Goal: Task Accomplishment & Management: Manage account settings

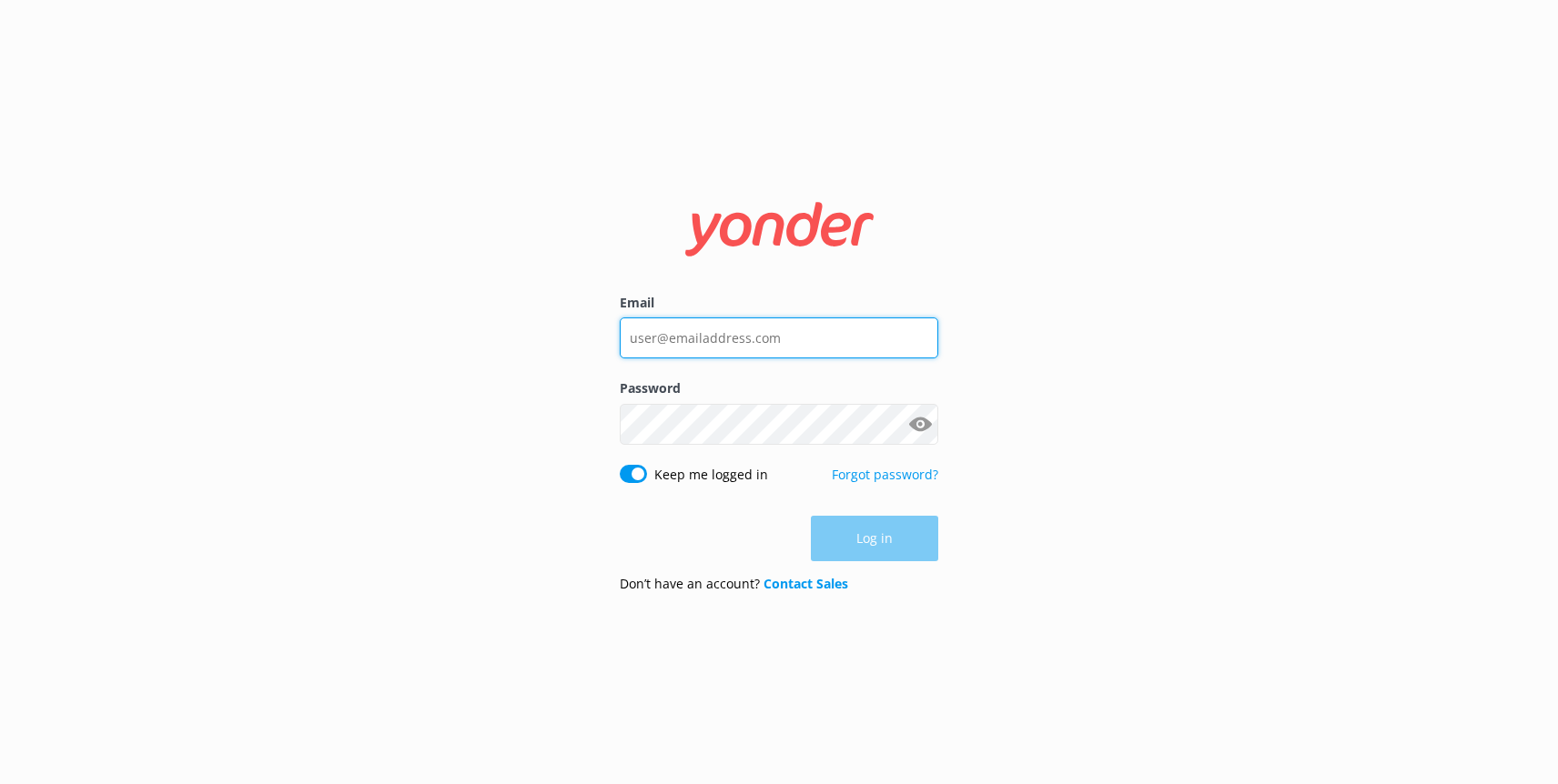
type input "[EMAIL_ADDRESS][DOMAIN_NAME]"
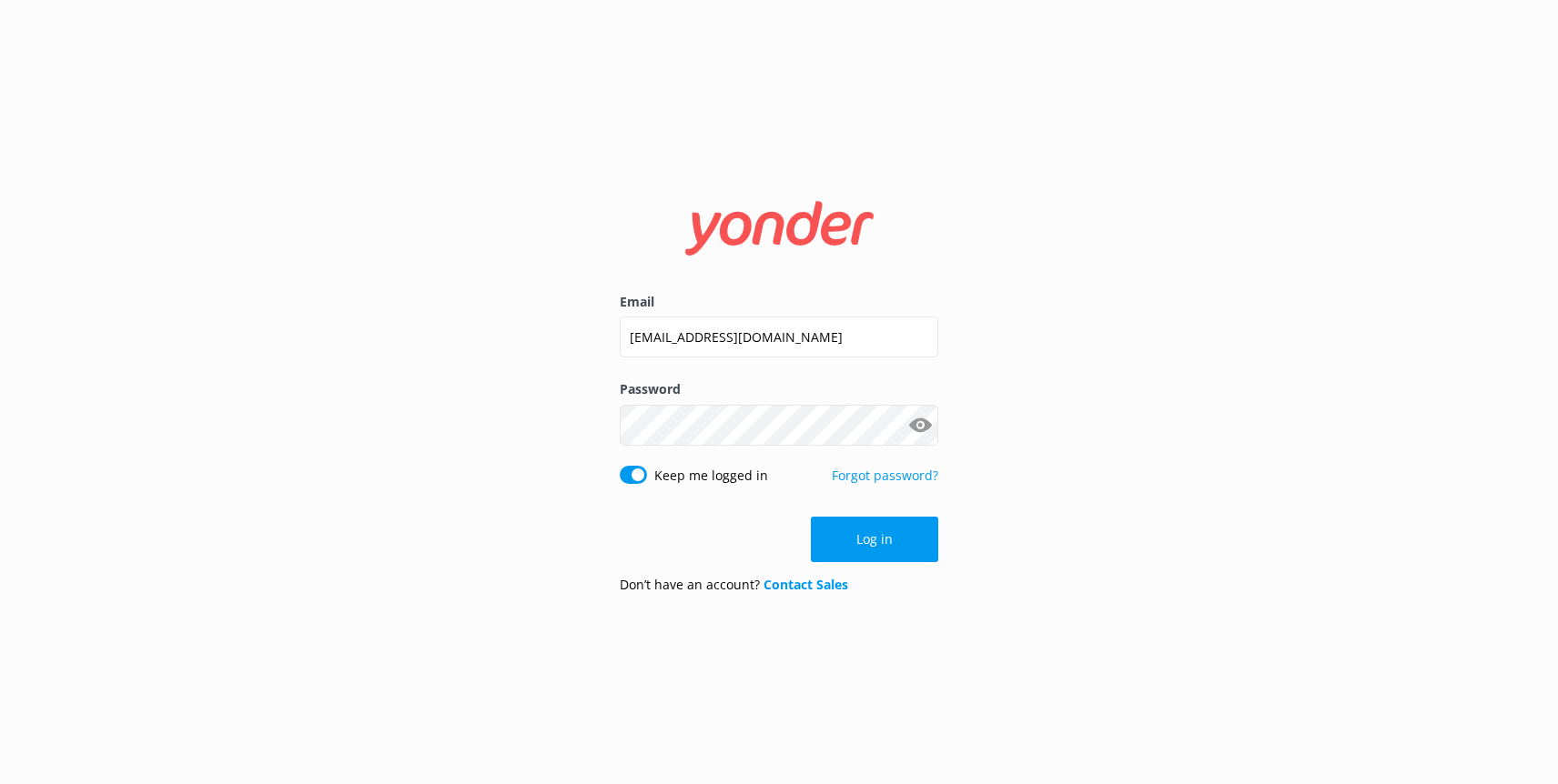
click at [879, 541] on div "Log in" at bounding box center [779, 539] width 319 height 46
click at [879, 541] on button "Log in" at bounding box center [875, 539] width 128 height 46
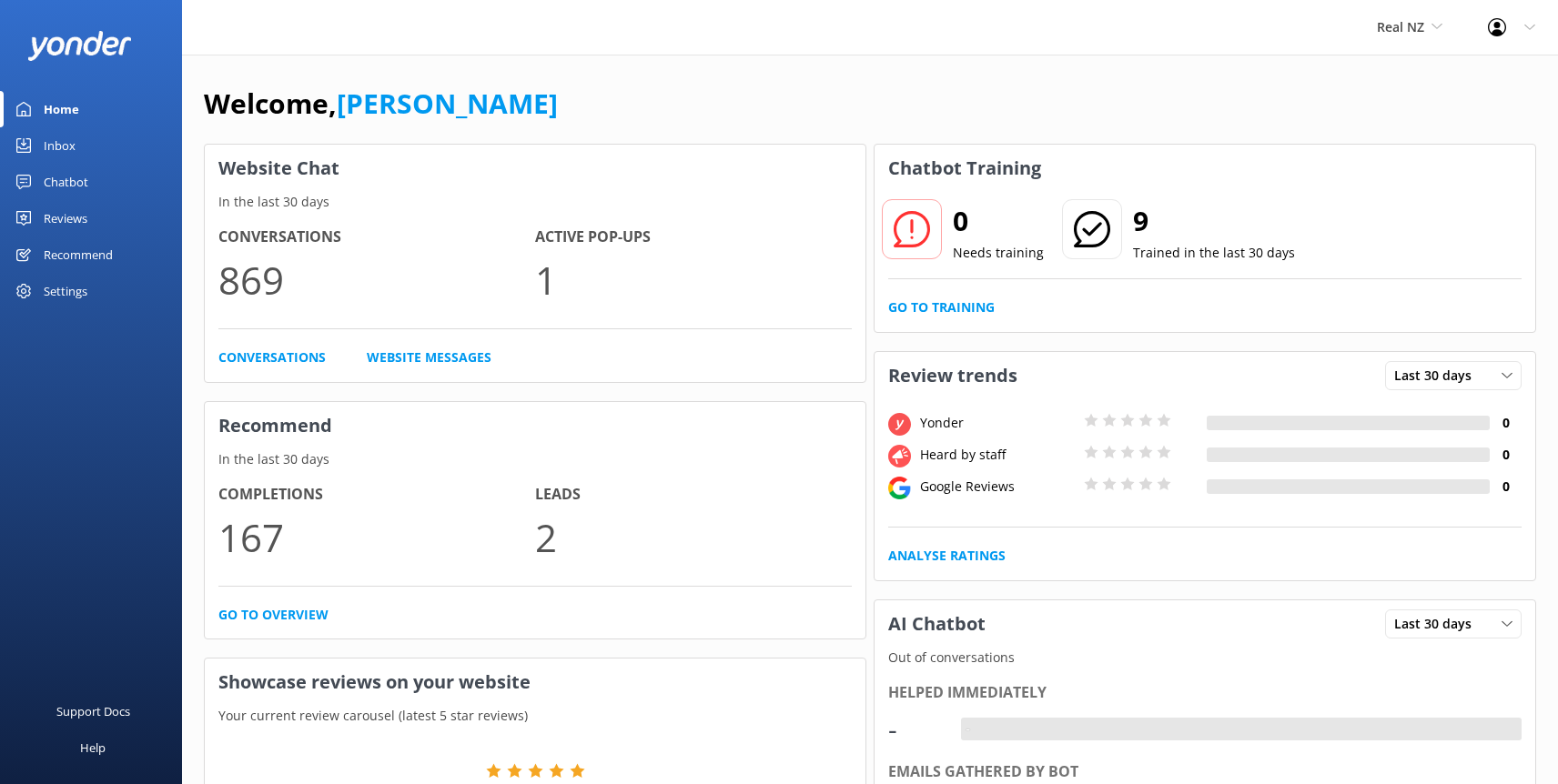
click at [89, 184] on link "Chatbot" at bounding box center [91, 181] width 182 height 37
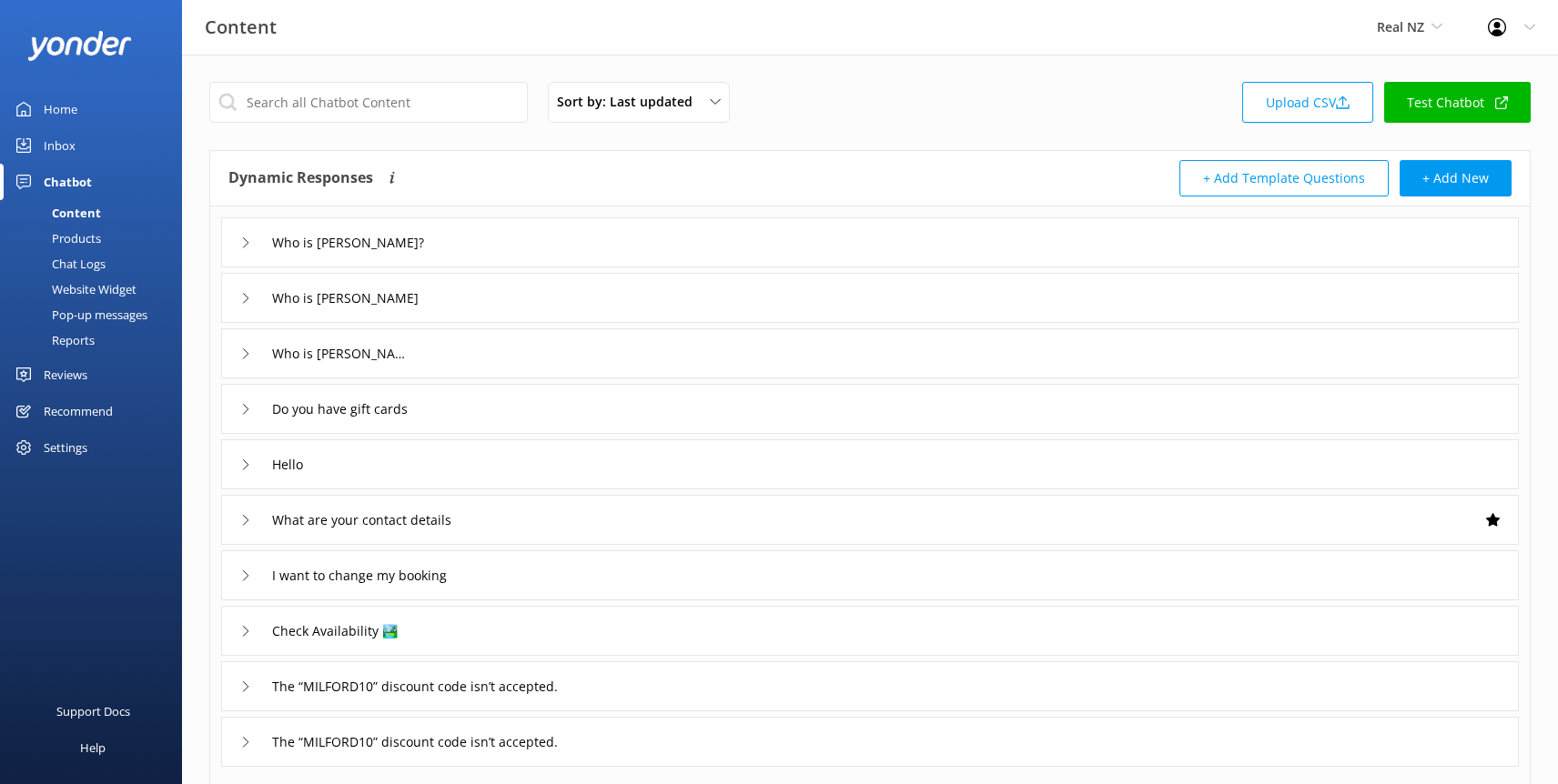
click at [81, 260] on div "Chat Logs" at bounding box center [58, 264] width 95 height 26
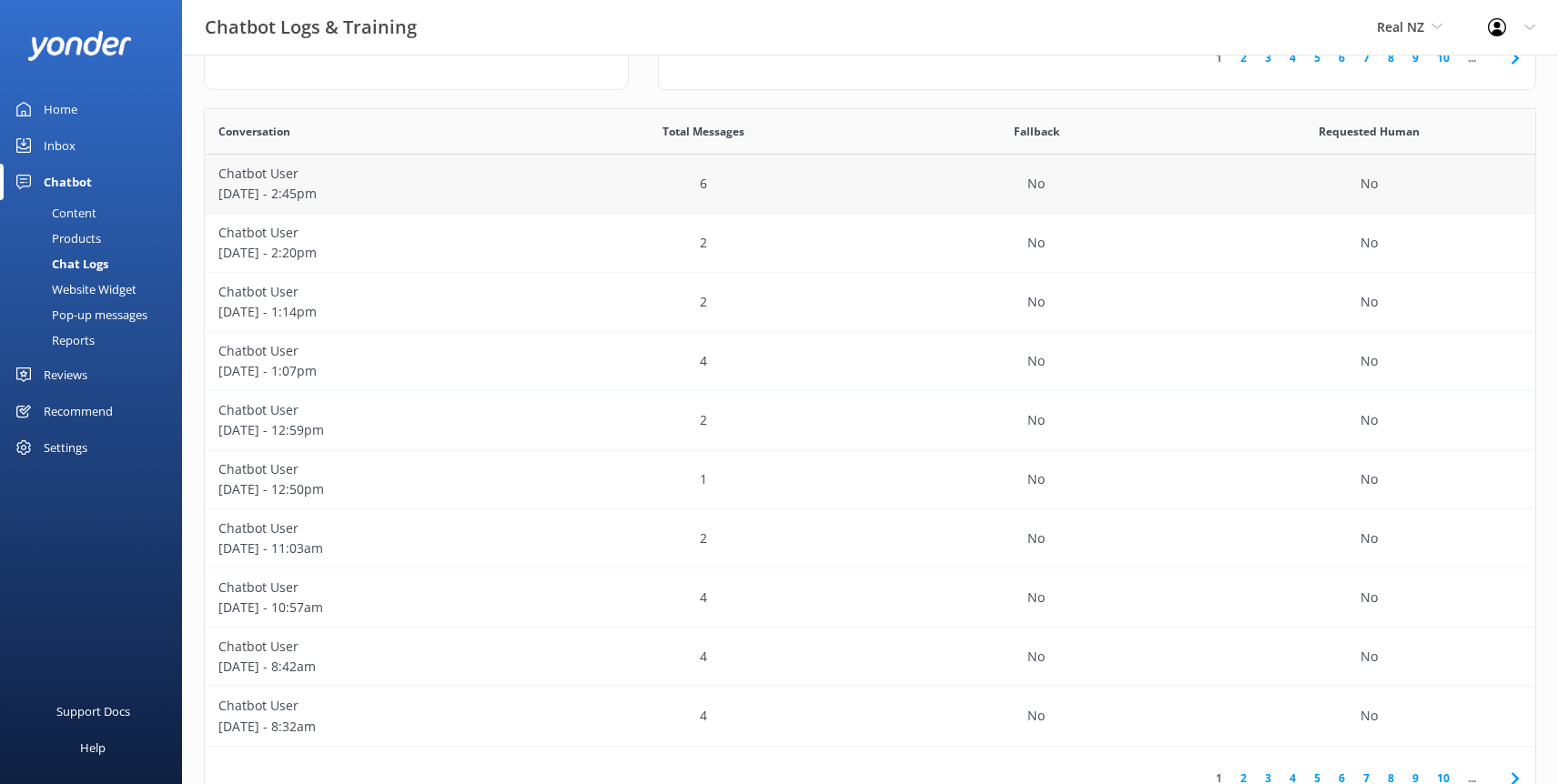
scroll to position [347, 0]
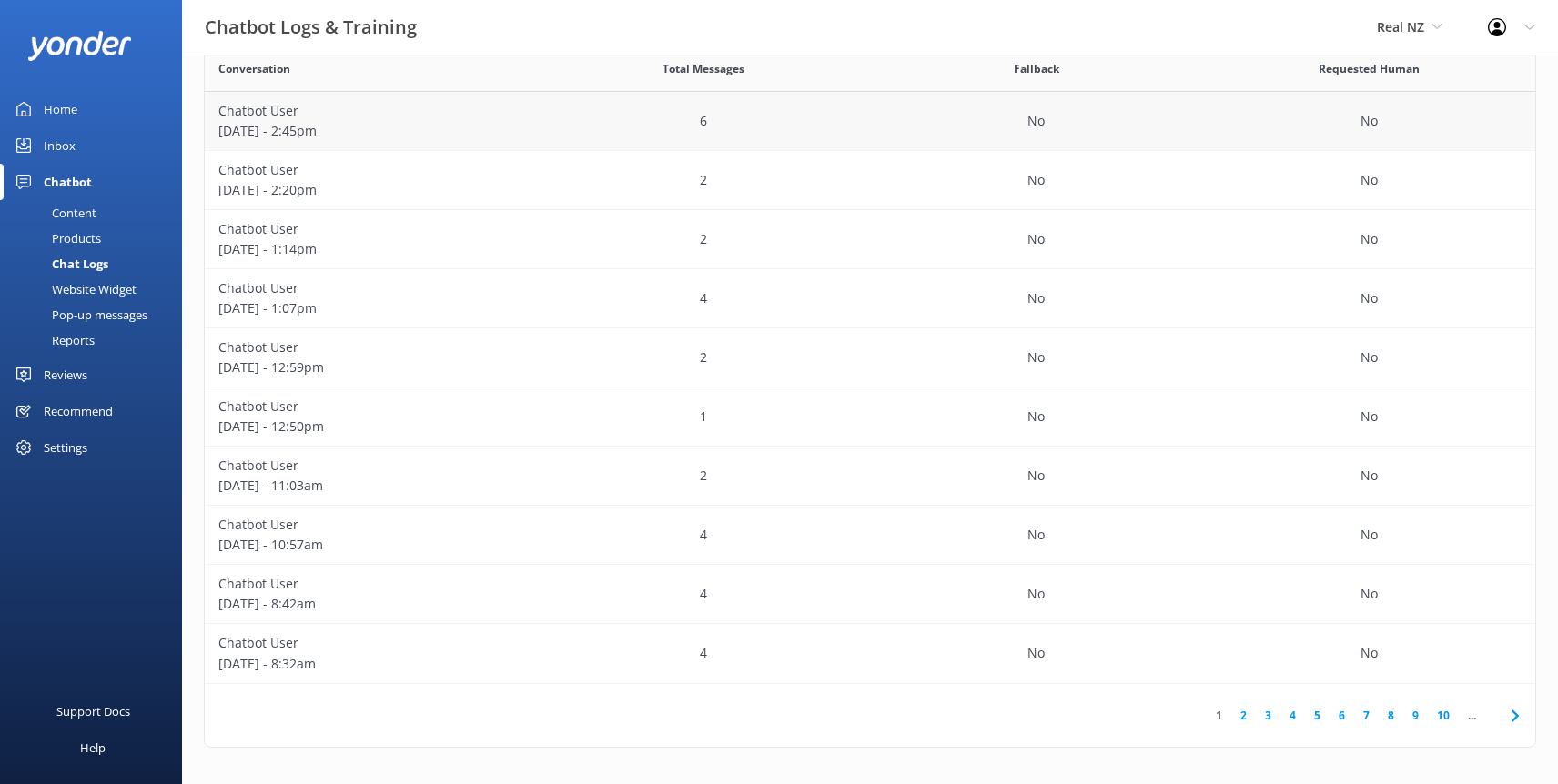
click at [466, 124] on p "[DATE] - 2:45pm" at bounding box center [371, 131] width 306 height 20
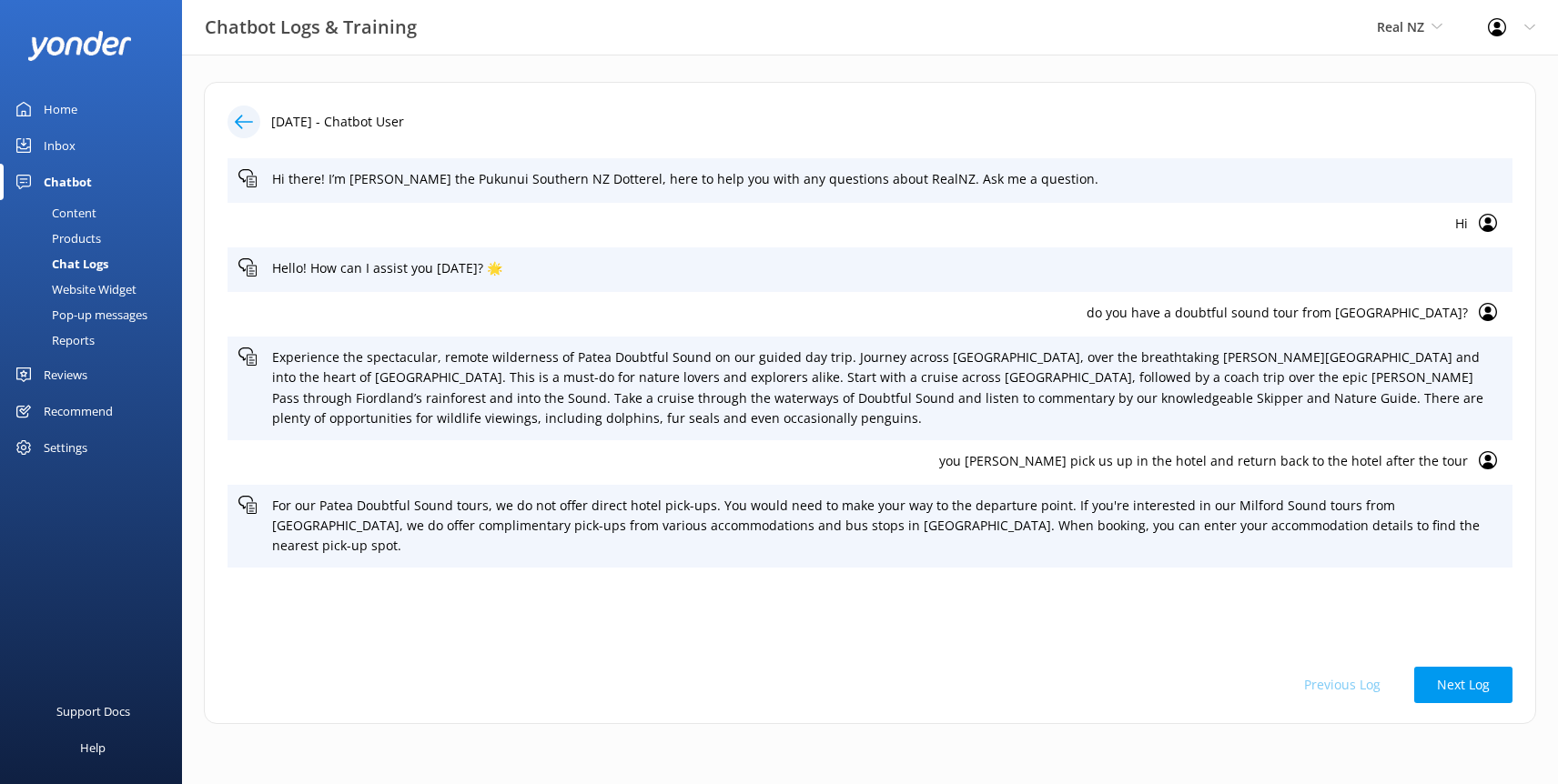
click at [242, 120] on icon at bounding box center [244, 122] width 18 height 18
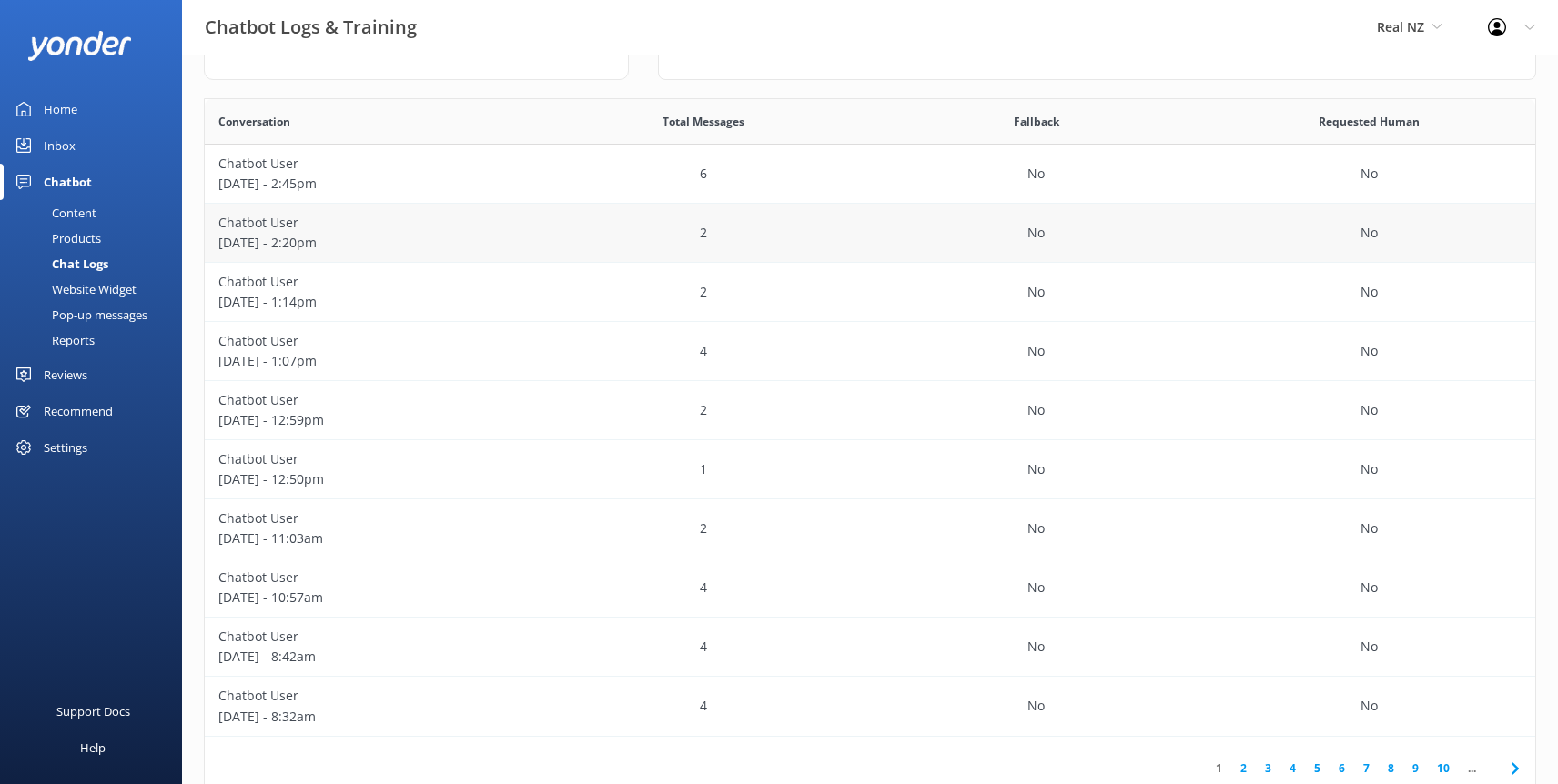
scroll to position [347, 0]
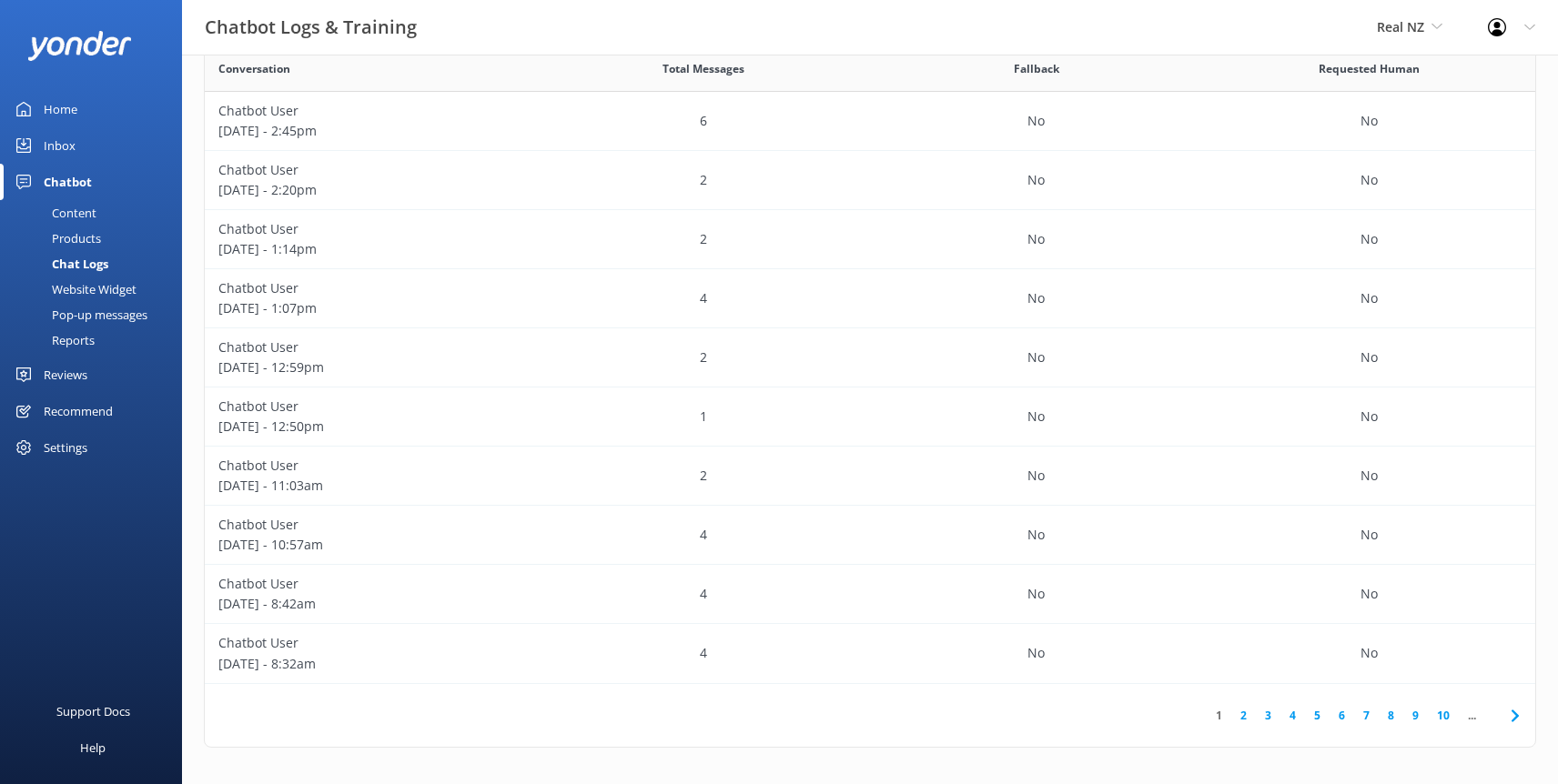
click at [1246, 714] on link "2" at bounding box center [1243, 715] width 25 height 17
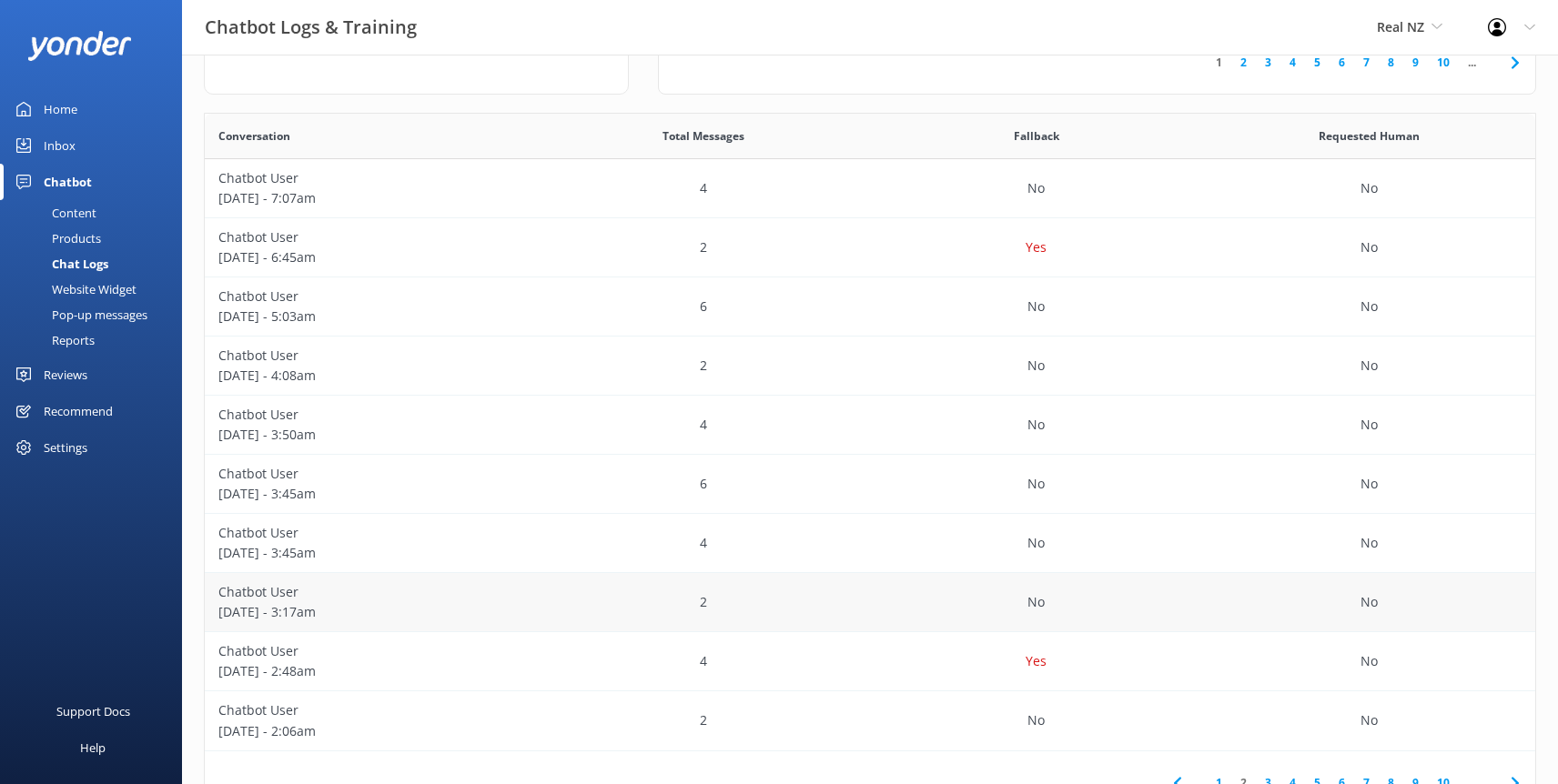
scroll to position [262, 0]
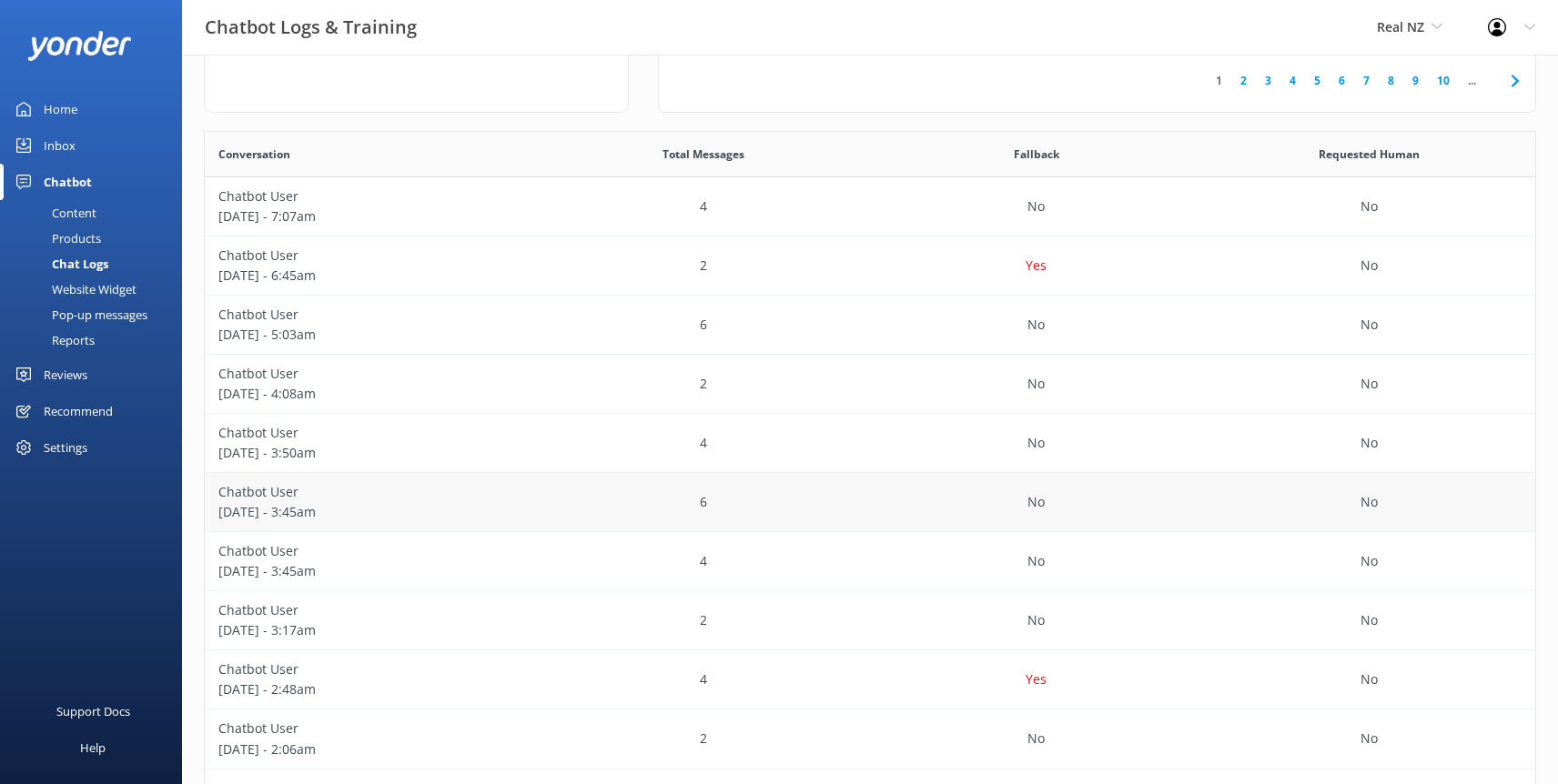
click at [550, 501] on div "6" at bounding box center [704, 503] width 333 height 59
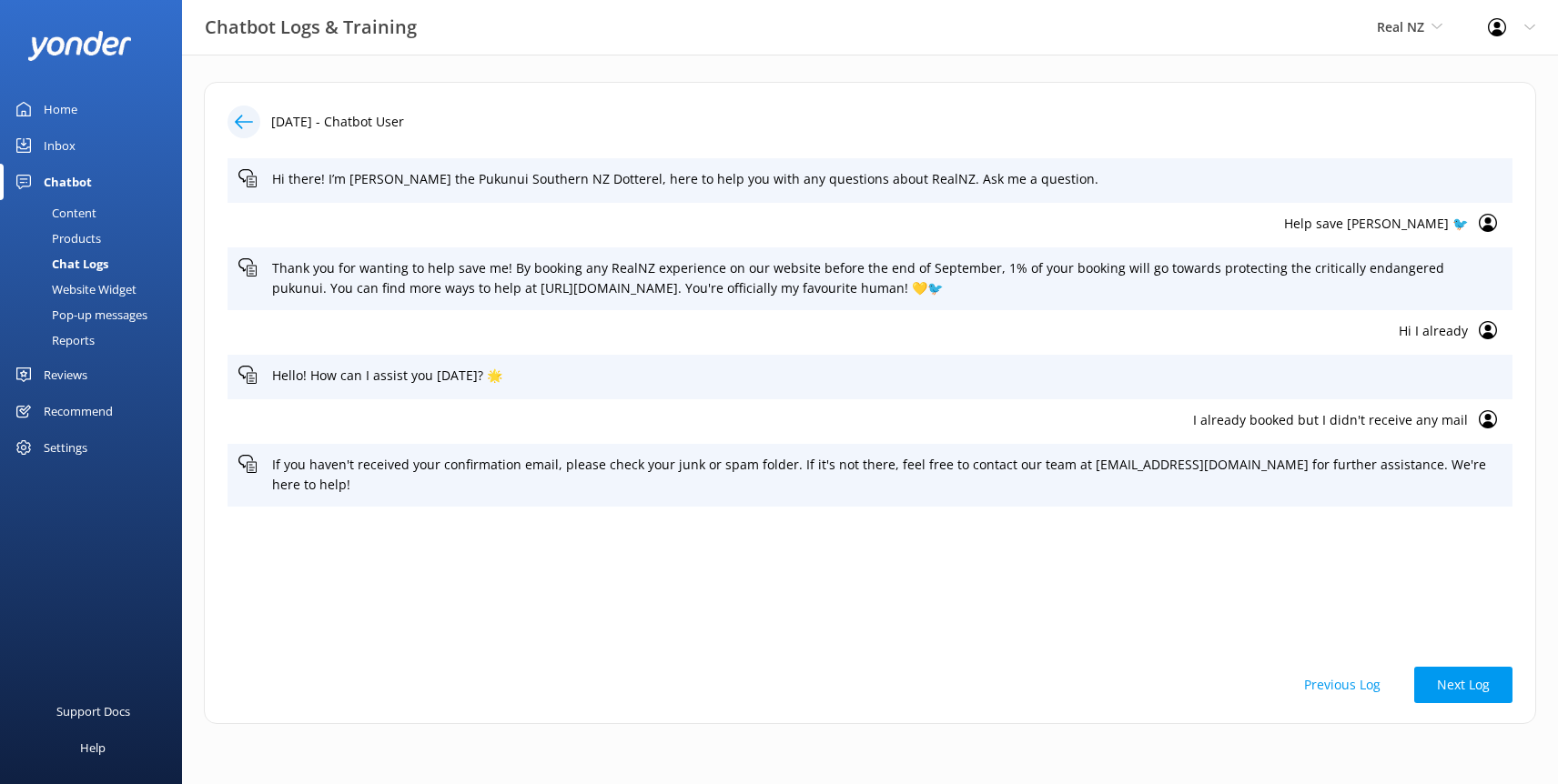
click at [245, 116] on icon at bounding box center [244, 122] width 18 height 18
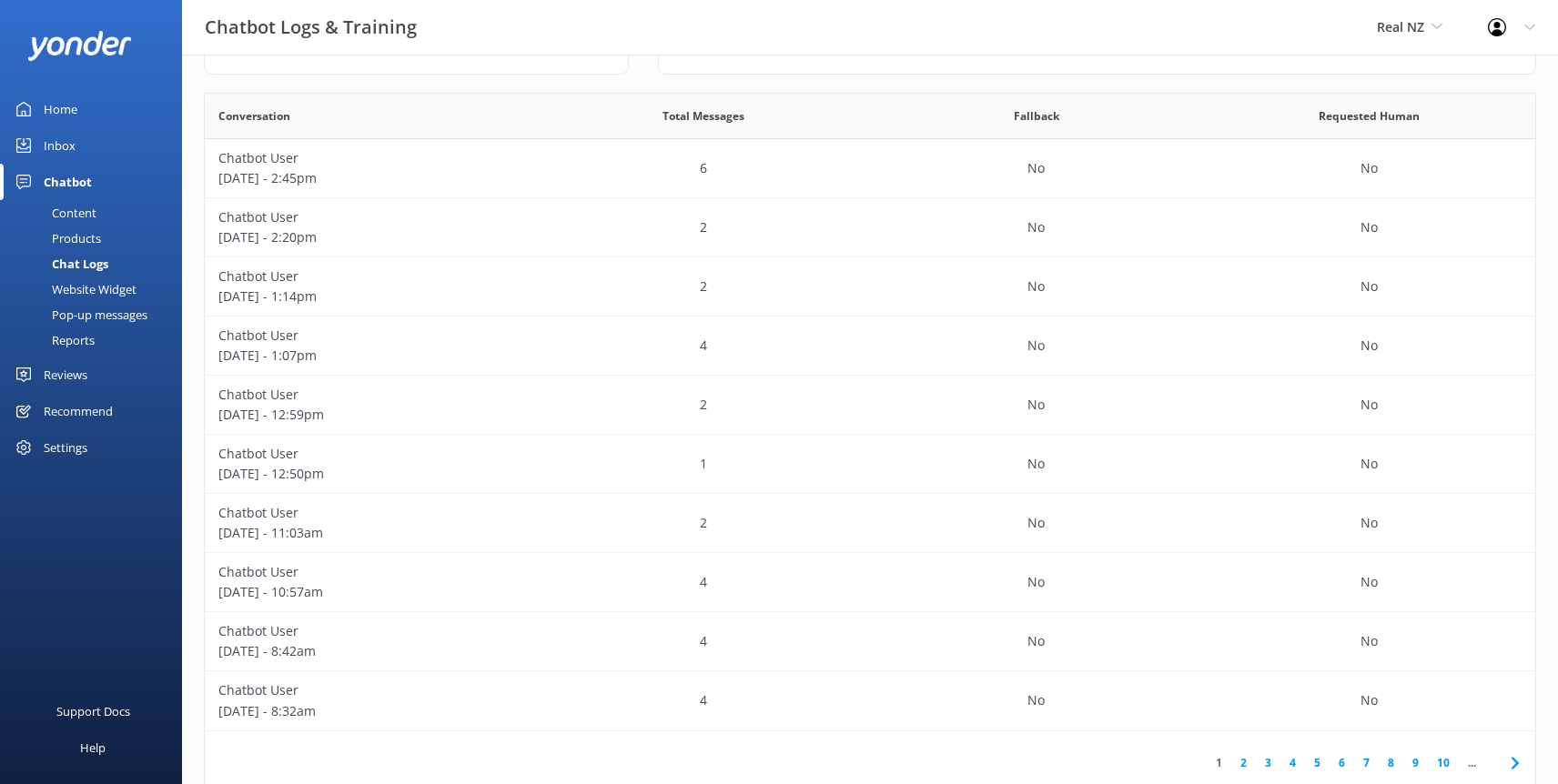
scroll to position [347, 0]
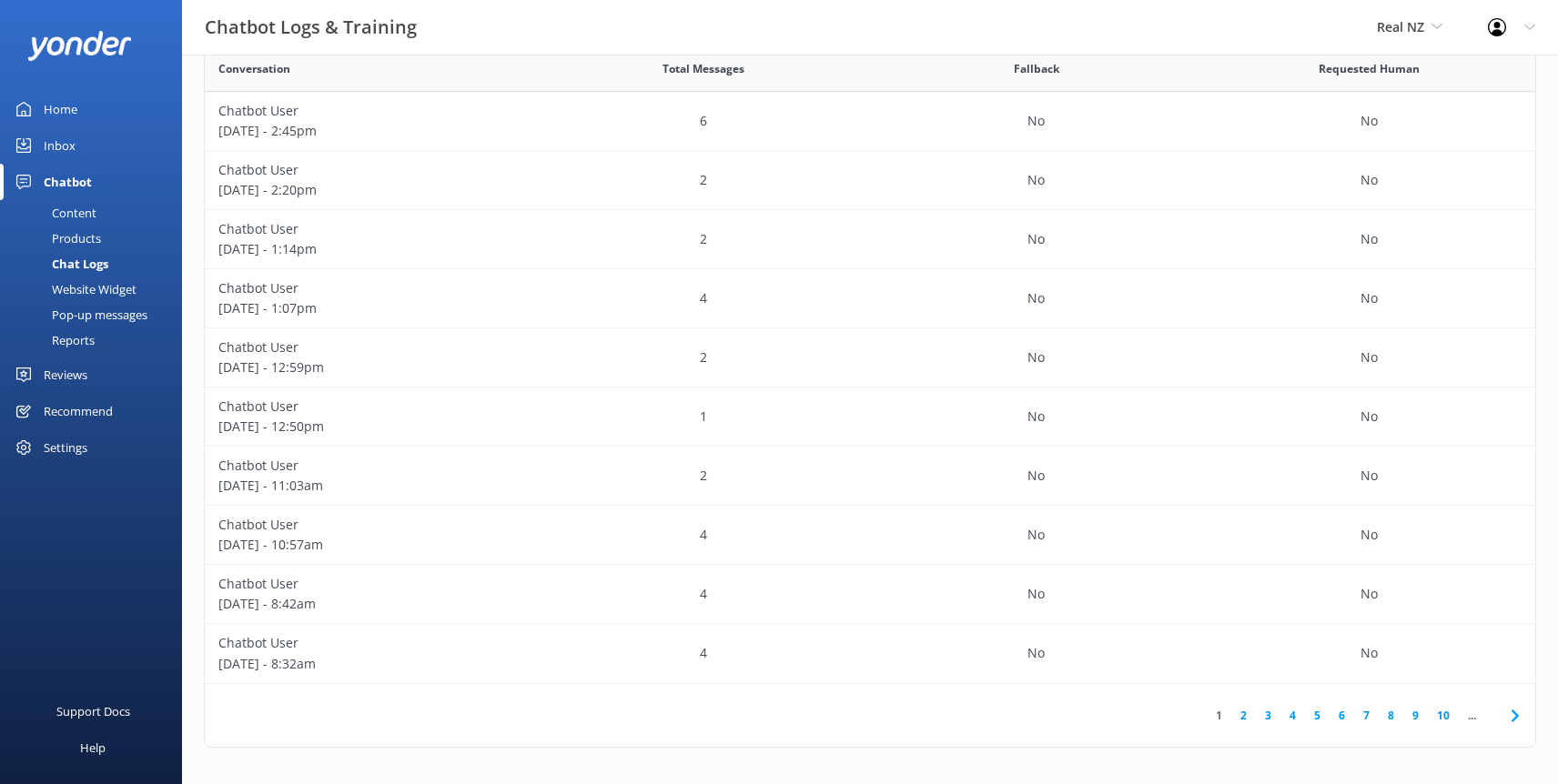
click at [1247, 715] on link "2" at bounding box center [1243, 715] width 25 height 17
click at [456, 250] on p "[DATE] - 5:03am" at bounding box center [371, 249] width 306 height 20
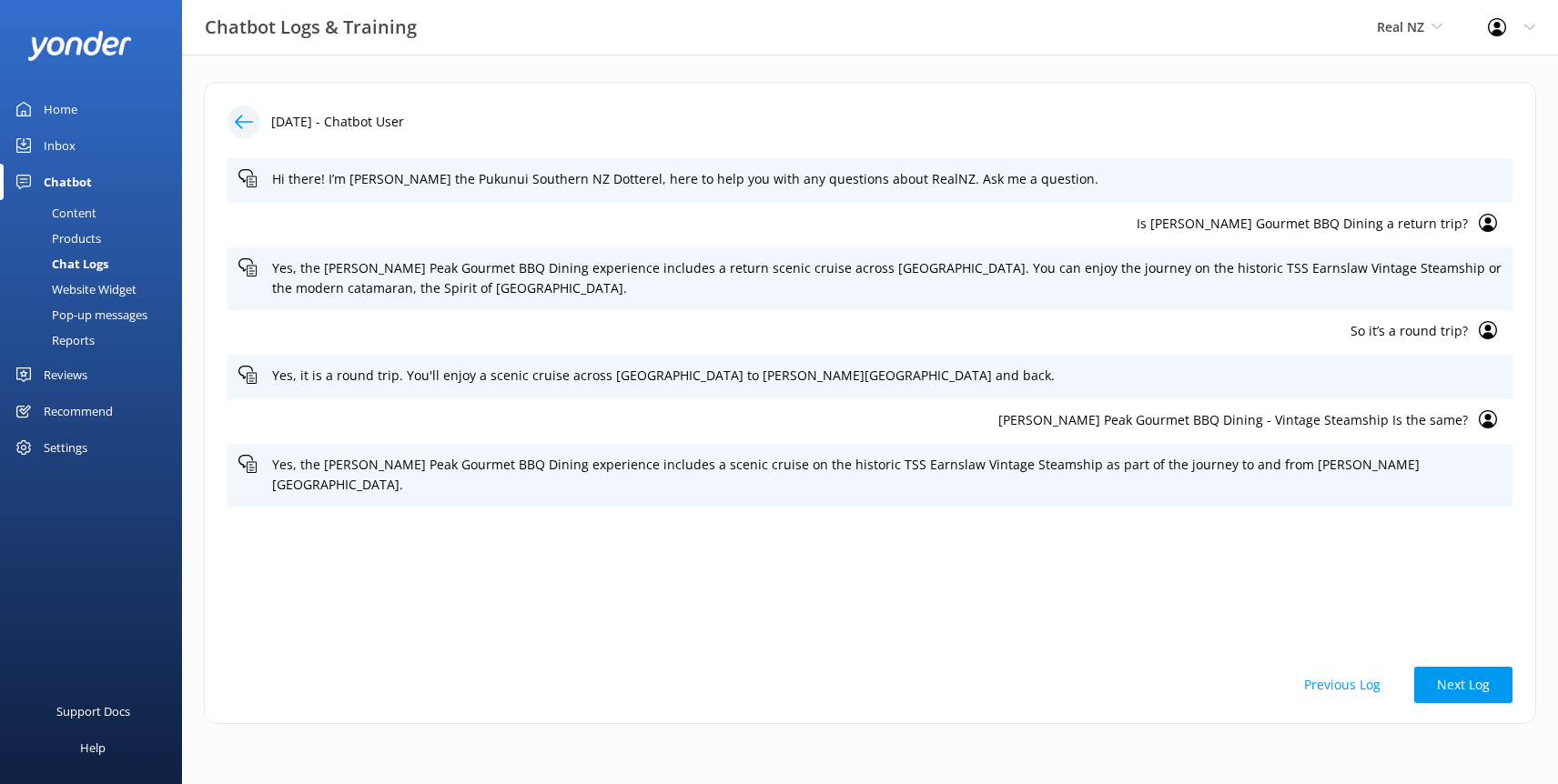
click at [244, 127] on icon at bounding box center [244, 122] width 18 height 18
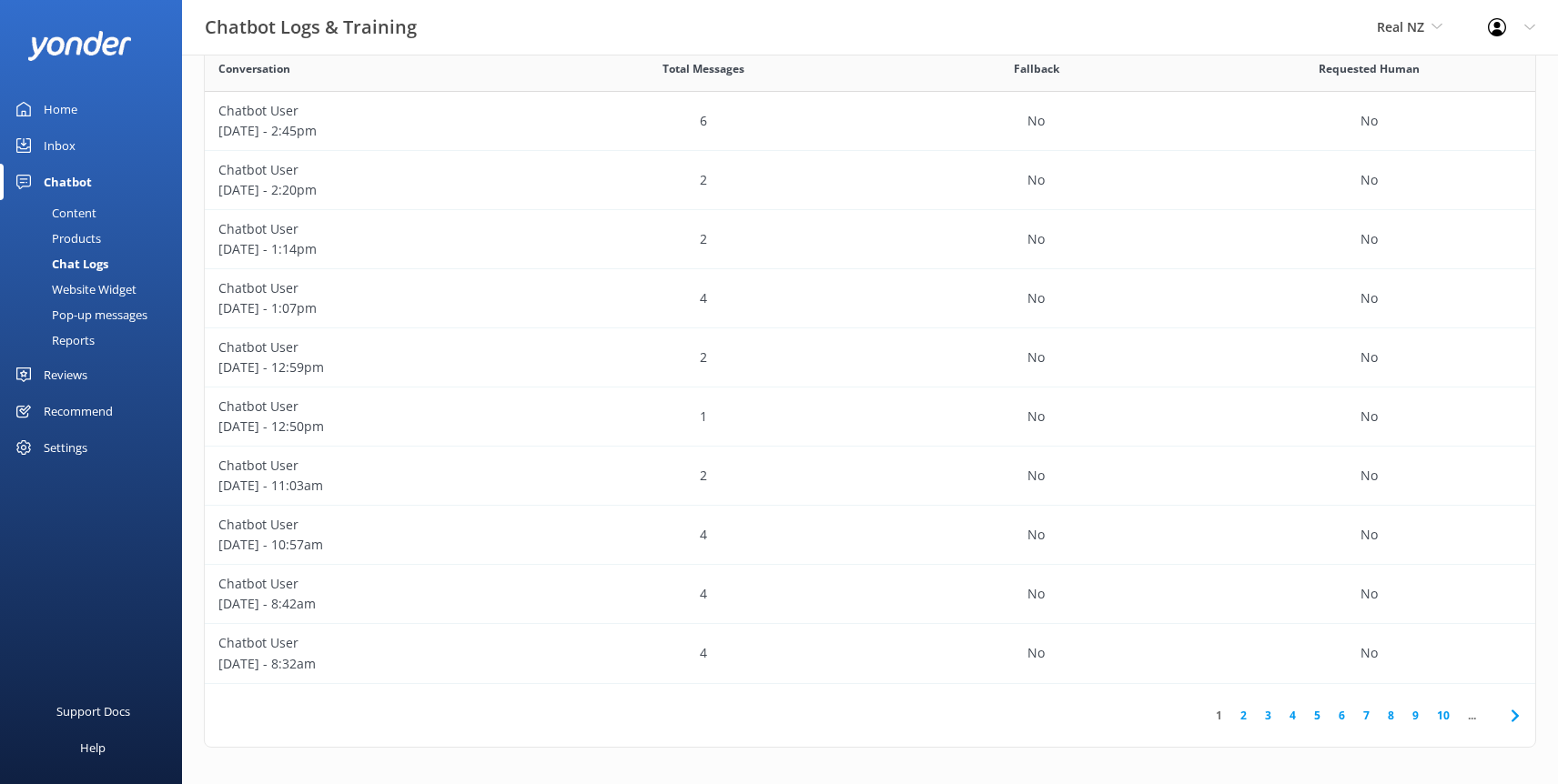
click at [1264, 716] on link "3" at bounding box center [1268, 715] width 25 height 17
click at [268, 181] on p "[DATE] - 1:49am" at bounding box center [371, 190] width 306 height 20
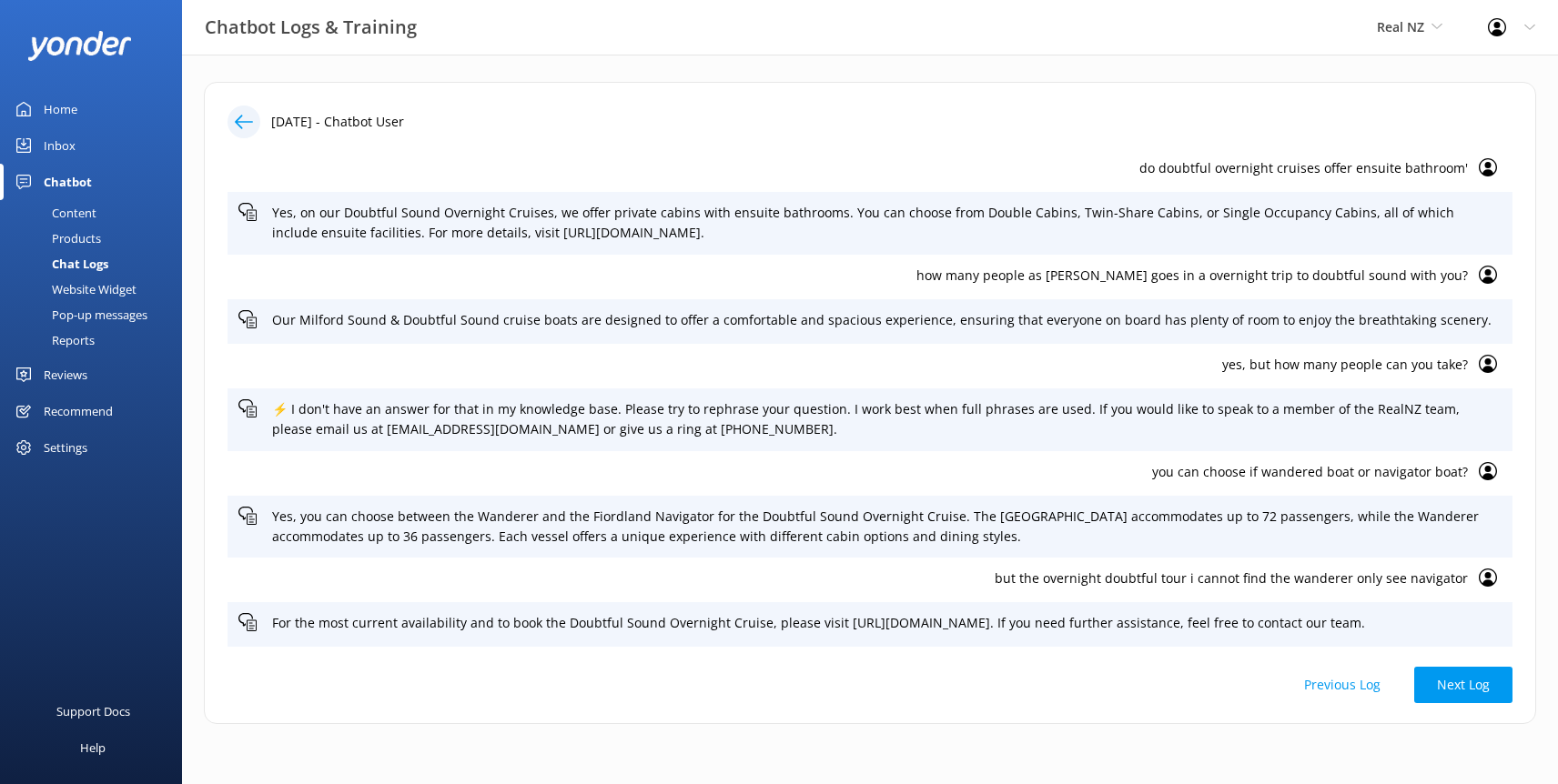
click at [237, 128] on icon at bounding box center [244, 122] width 18 height 18
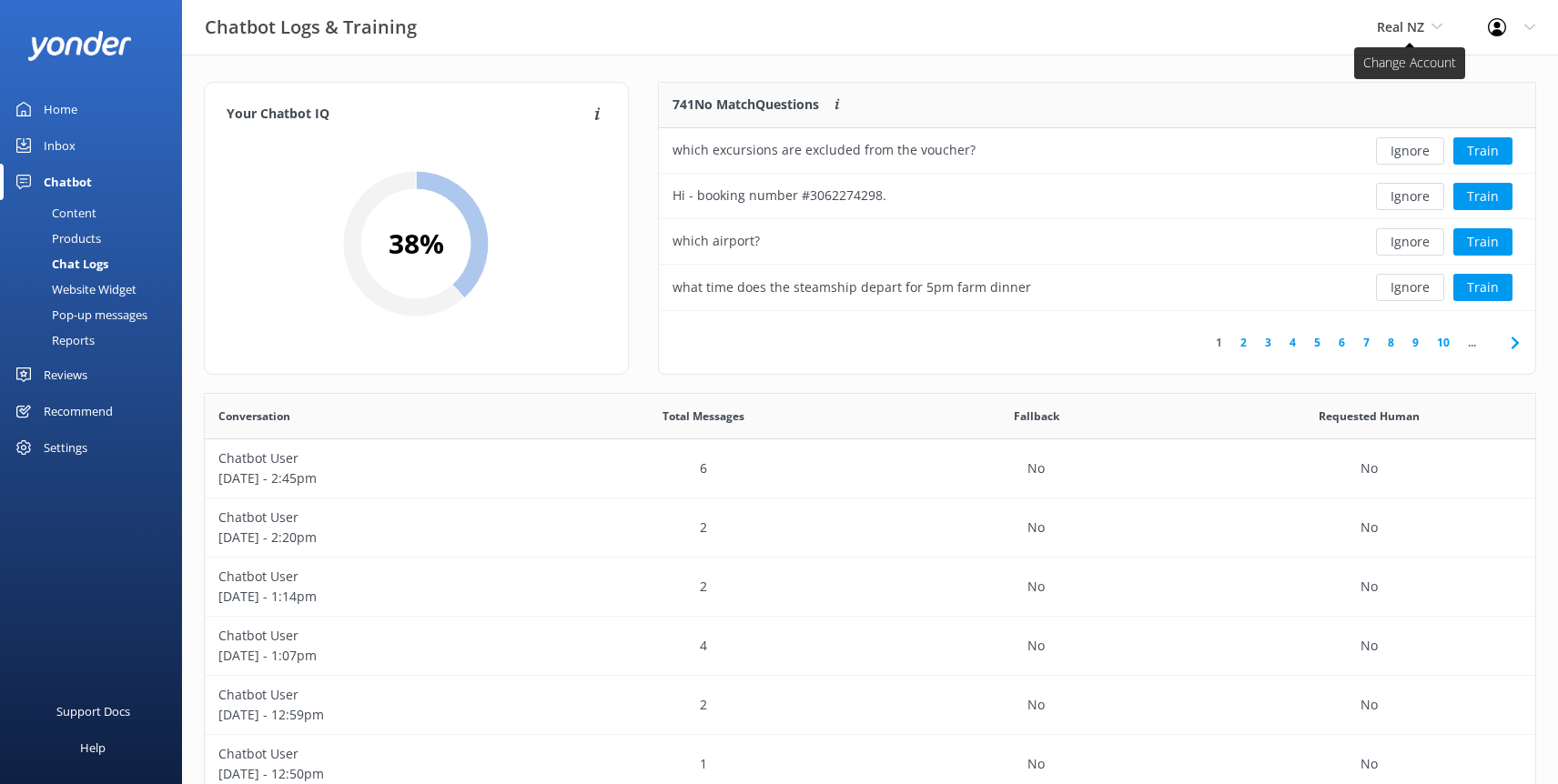
click at [1437, 26] on icon at bounding box center [1437, 26] width 11 height 11
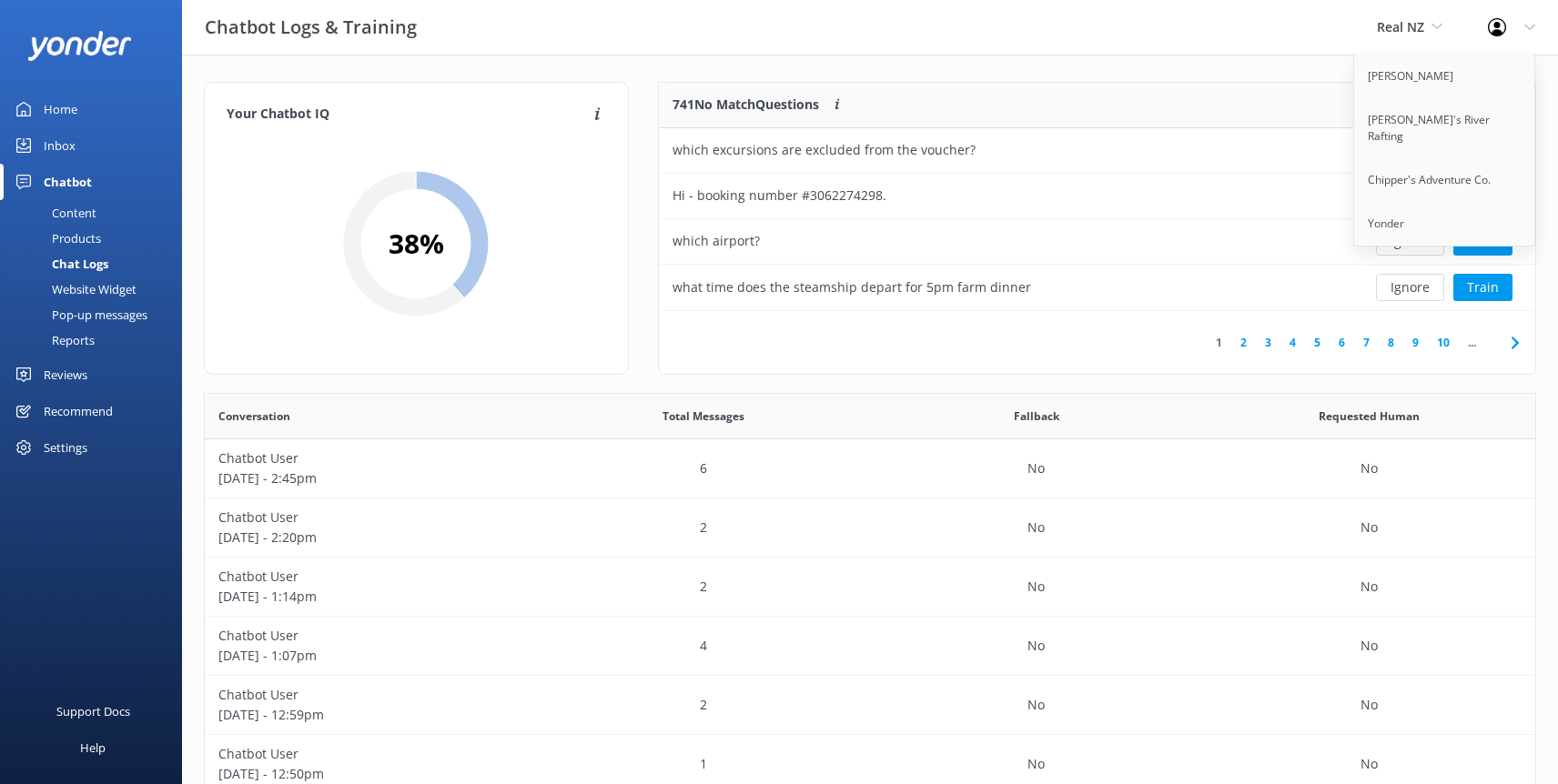
click at [1192, 22] on div "Chatbot Logs & Training Real NZ Yonder Zipline [PERSON_NAME]'s River Rafting Ch…" at bounding box center [779, 27] width 1558 height 54
click at [271, 470] on p "[DATE] - 2:45pm" at bounding box center [371, 478] width 306 height 20
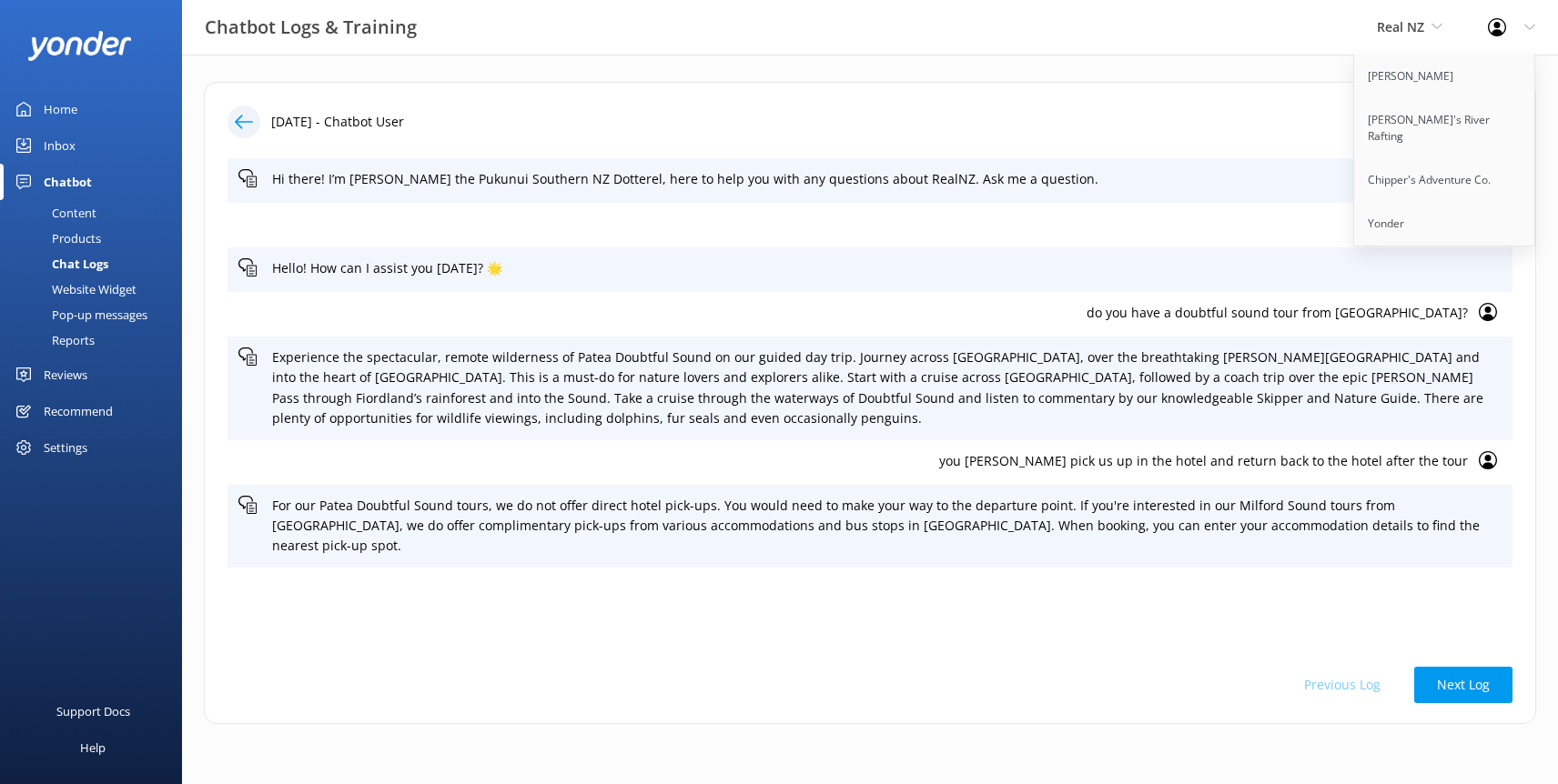
click at [247, 122] on use at bounding box center [244, 122] width 18 height 14
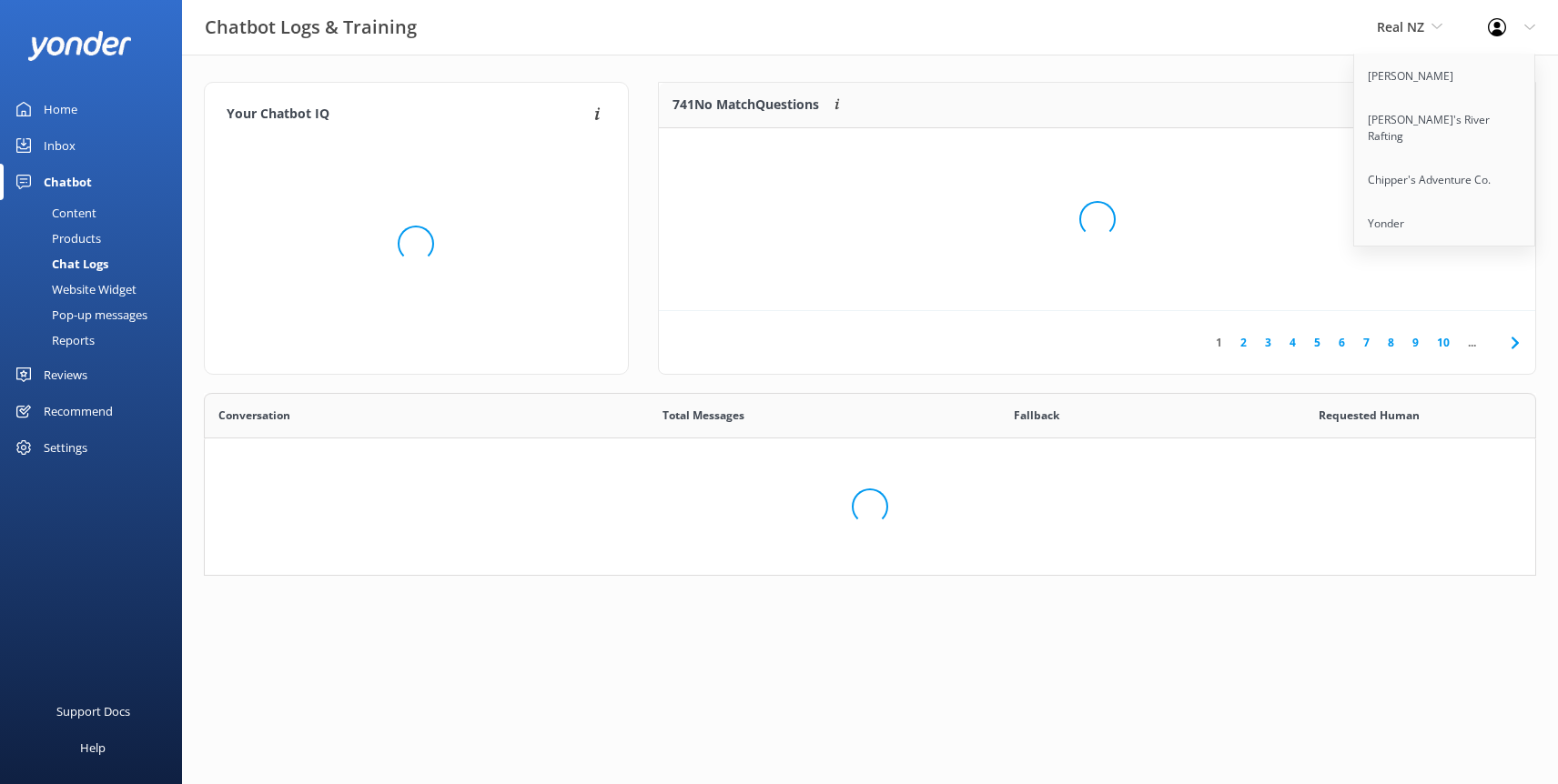
scroll to position [637, 1331]
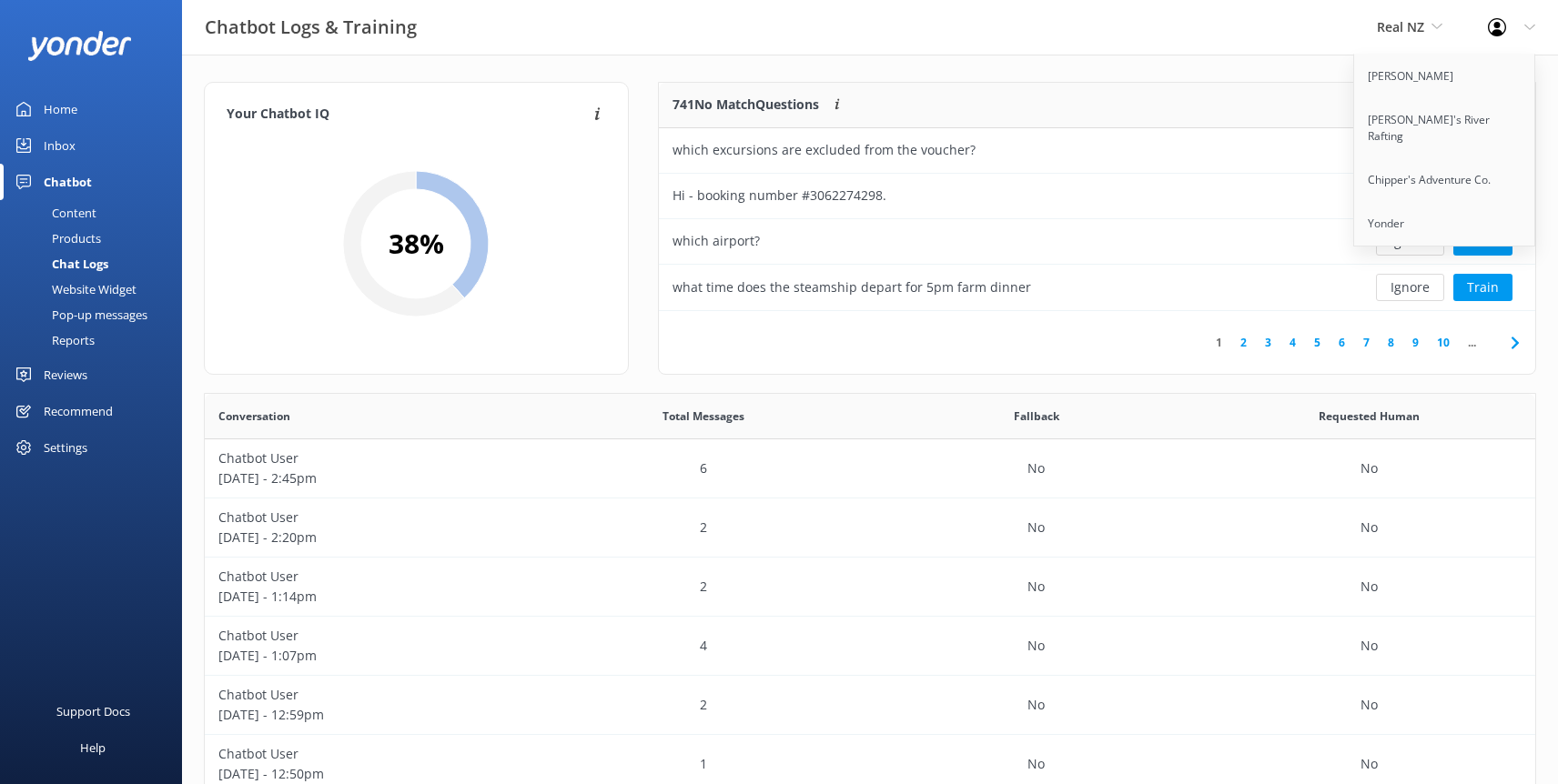
click at [1267, 343] on link "3" at bounding box center [1268, 342] width 25 height 17
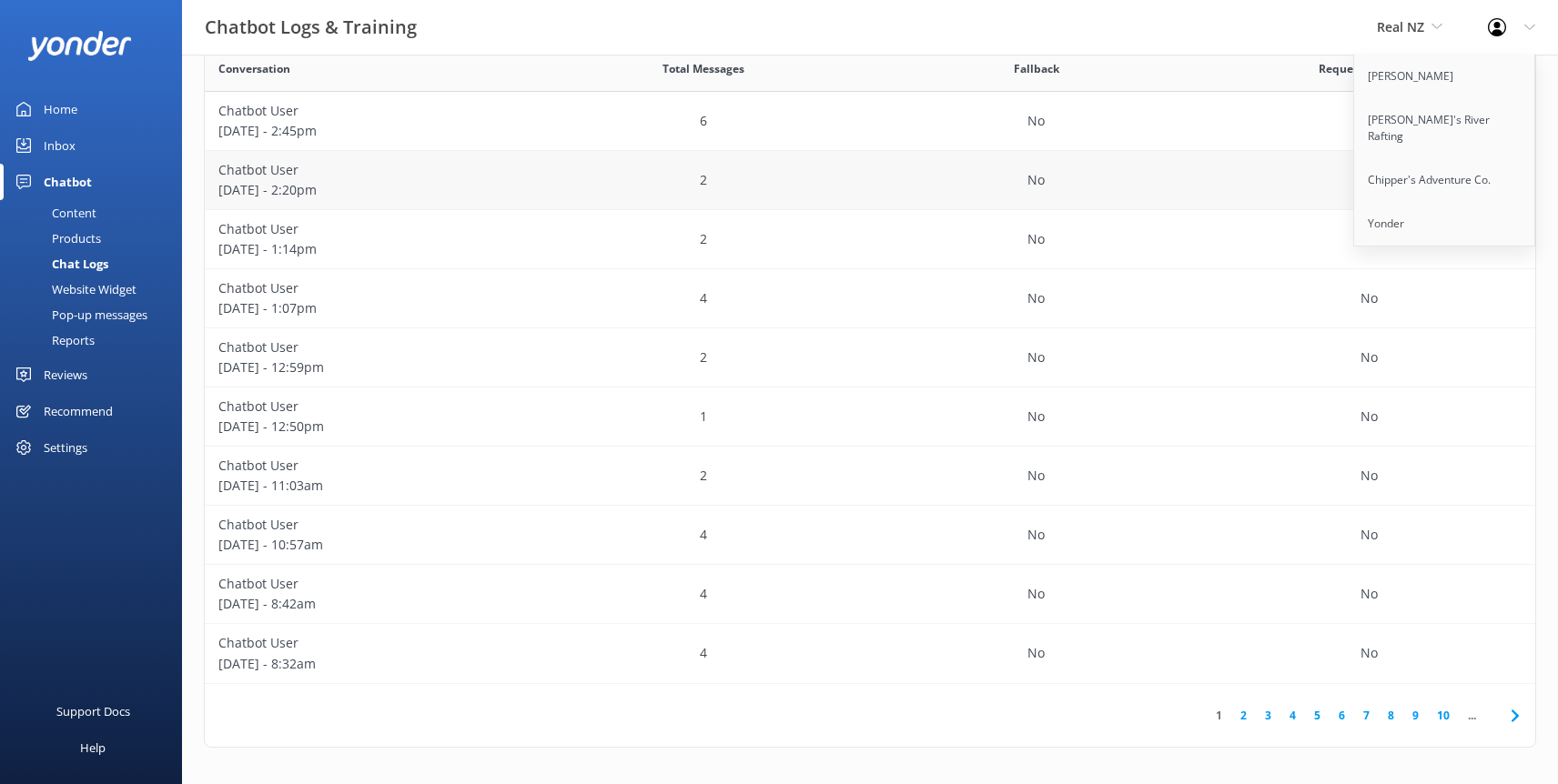
scroll to position [337, 0]
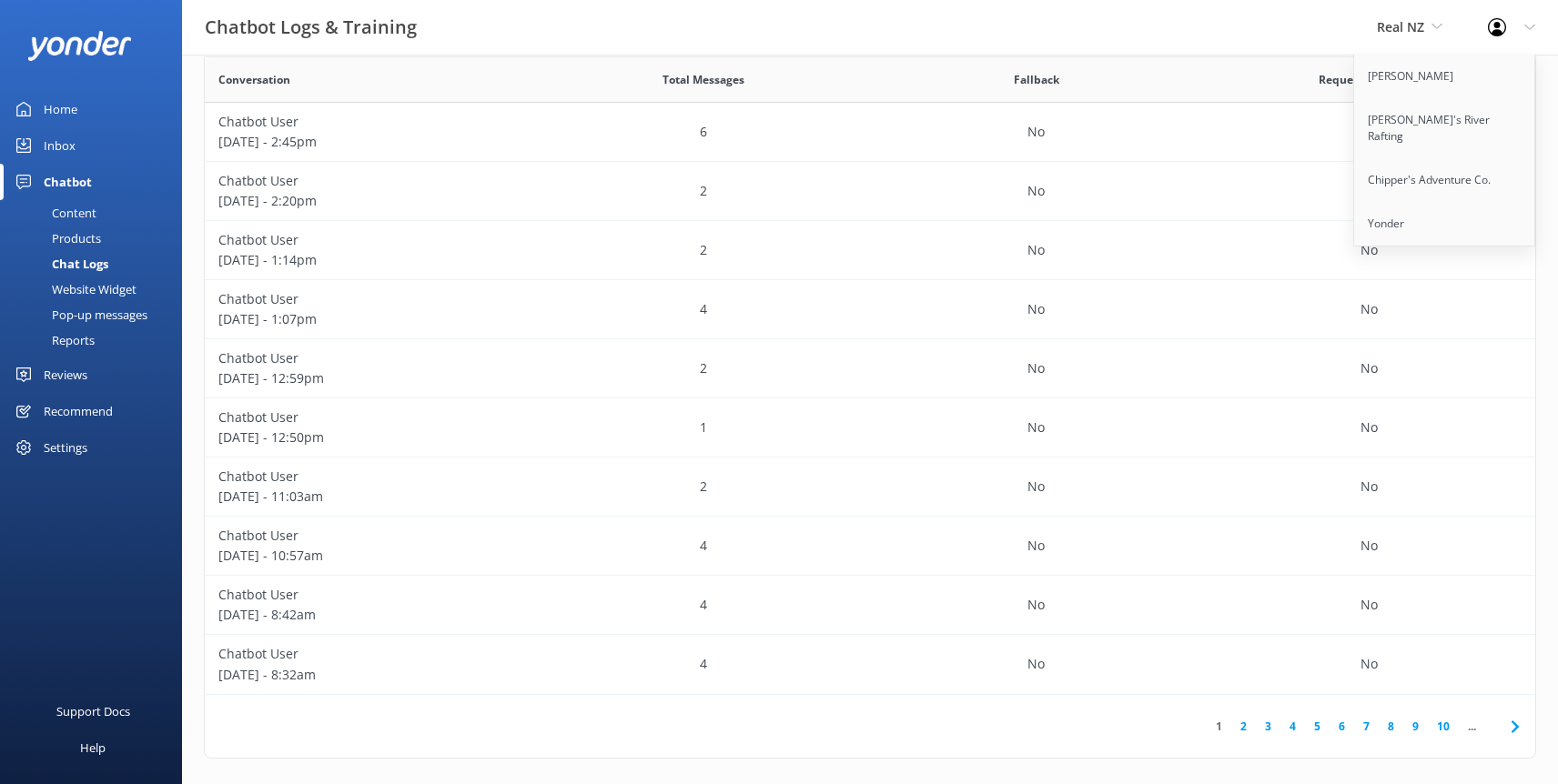
click at [1269, 730] on link "3" at bounding box center [1268, 726] width 25 height 17
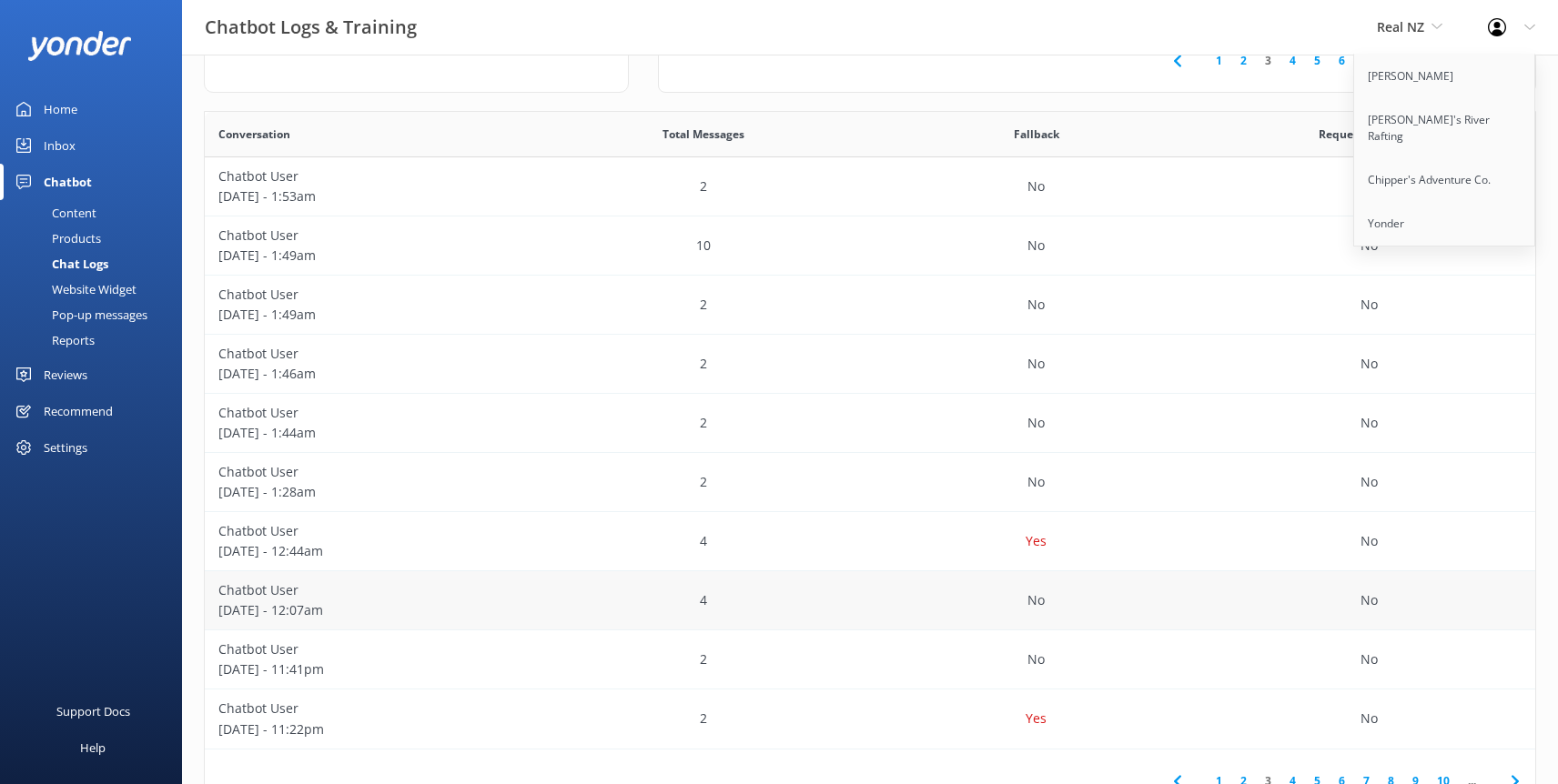
scroll to position [281, 0]
click at [290, 263] on p "[DATE] - 1:49am" at bounding box center [371, 256] width 306 height 20
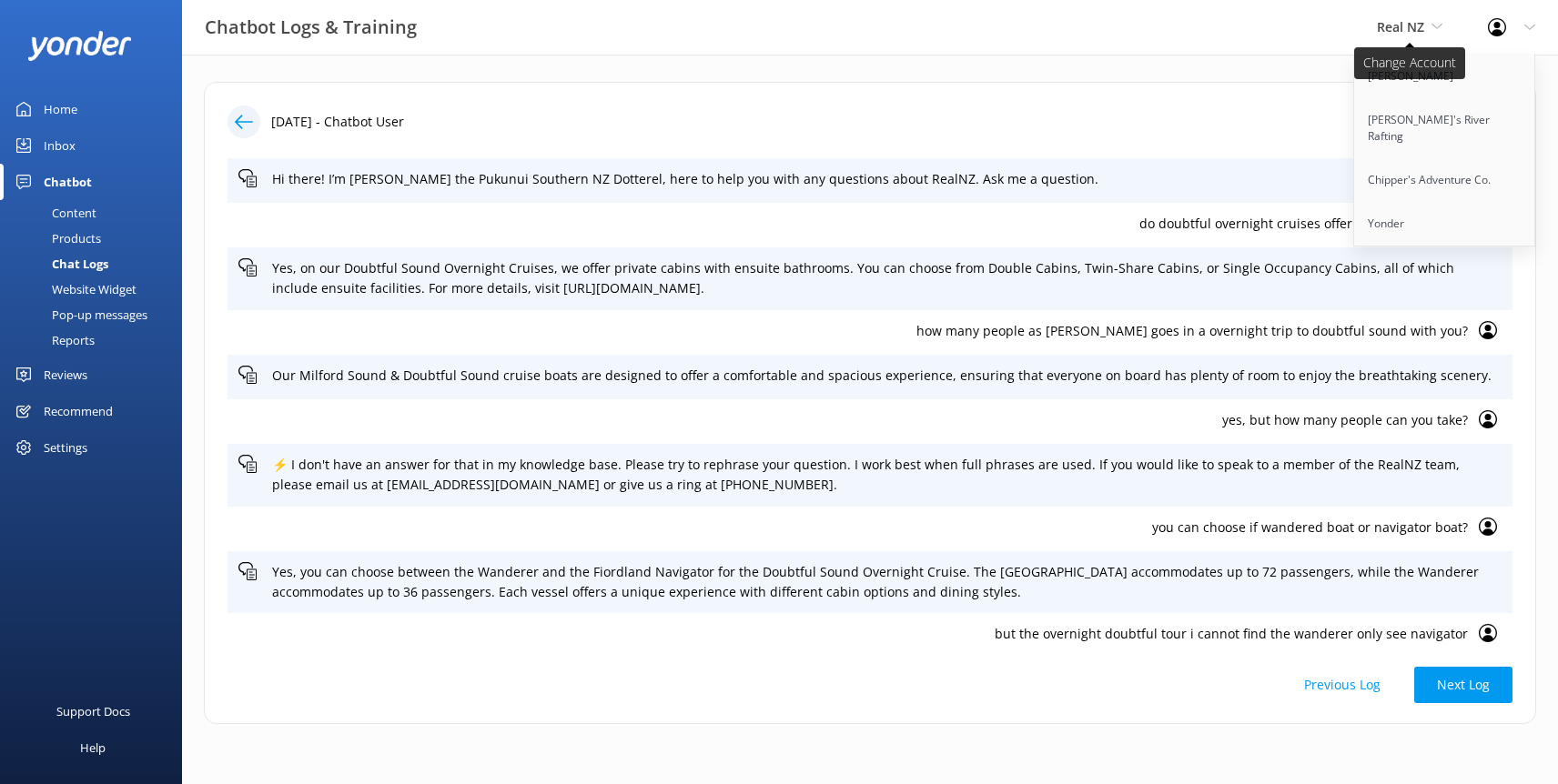
click at [1433, 26] on use at bounding box center [1437, 27] width 10 height 6
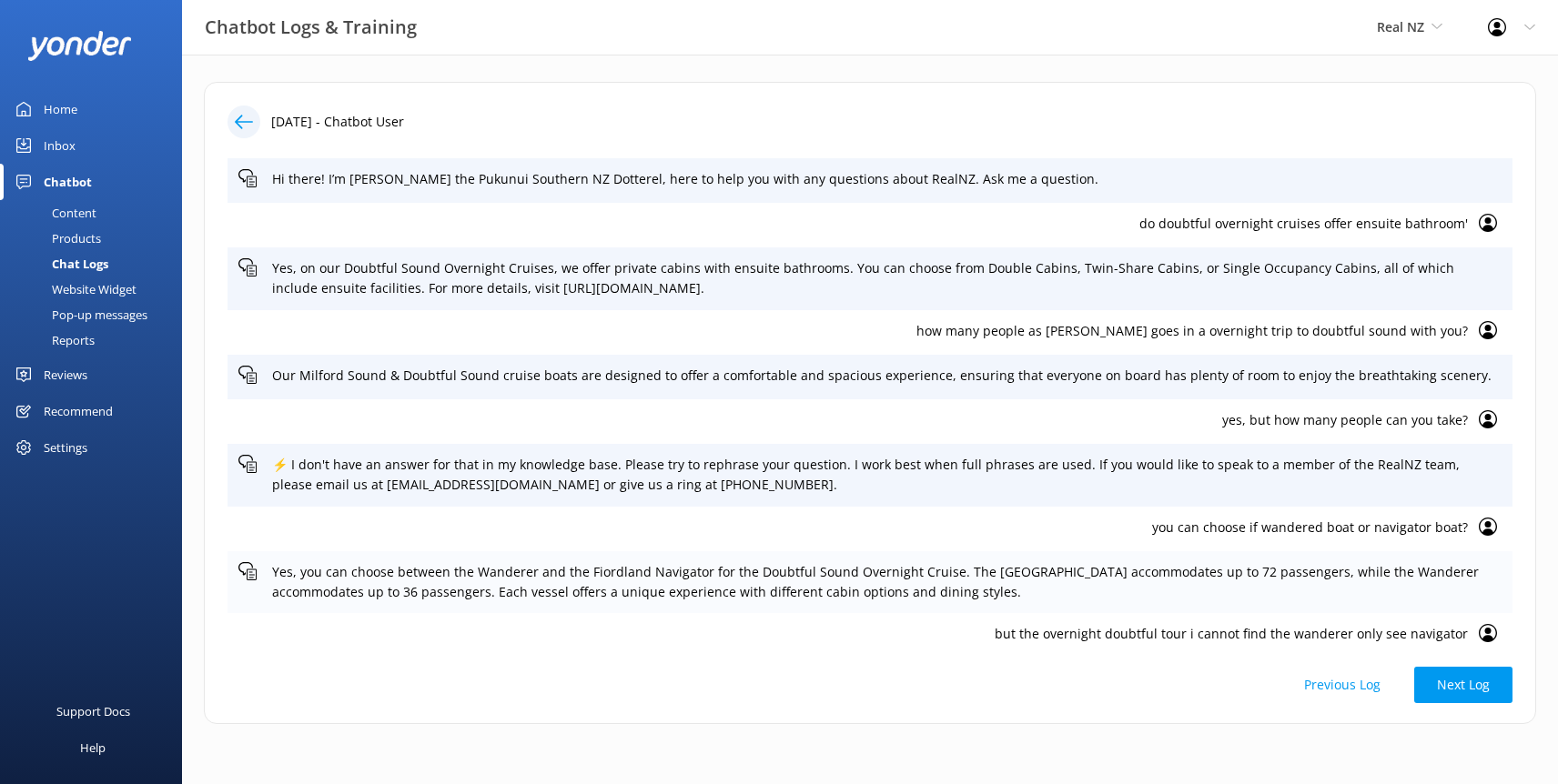
scroll to position [73, 0]
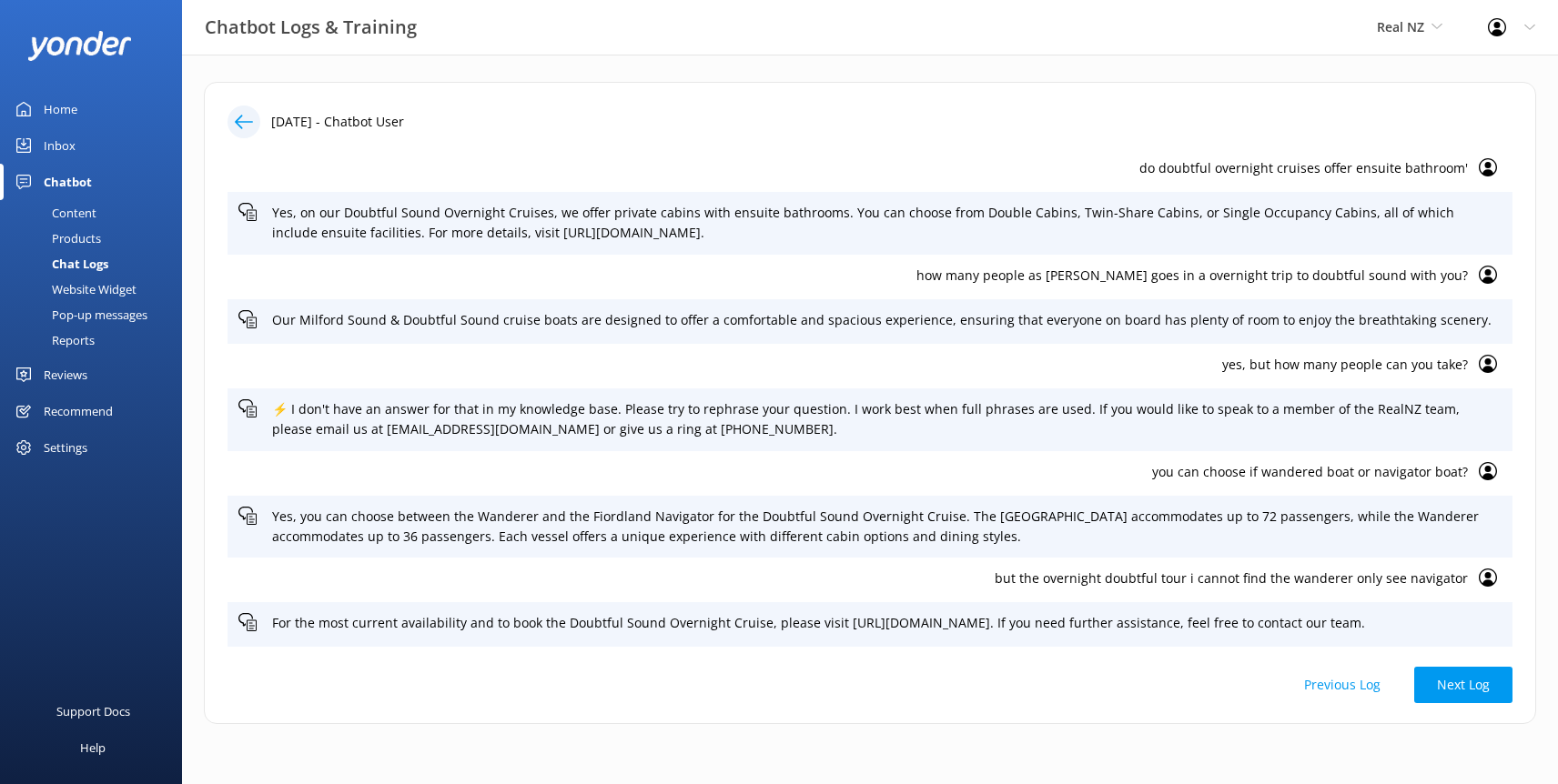
click at [242, 119] on icon at bounding box center [244, 122] width 18 height 18
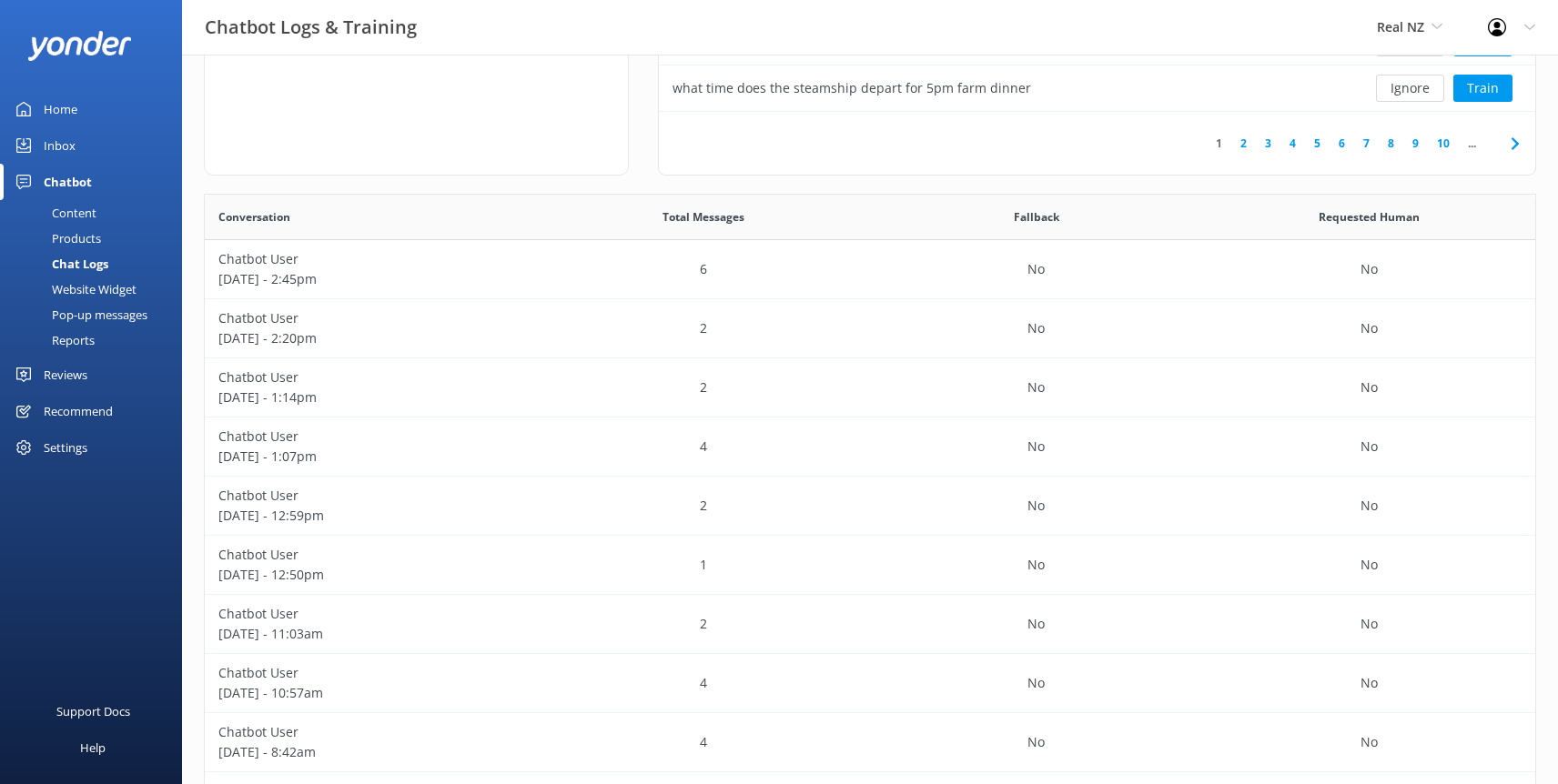
scroll to position [347, 0]
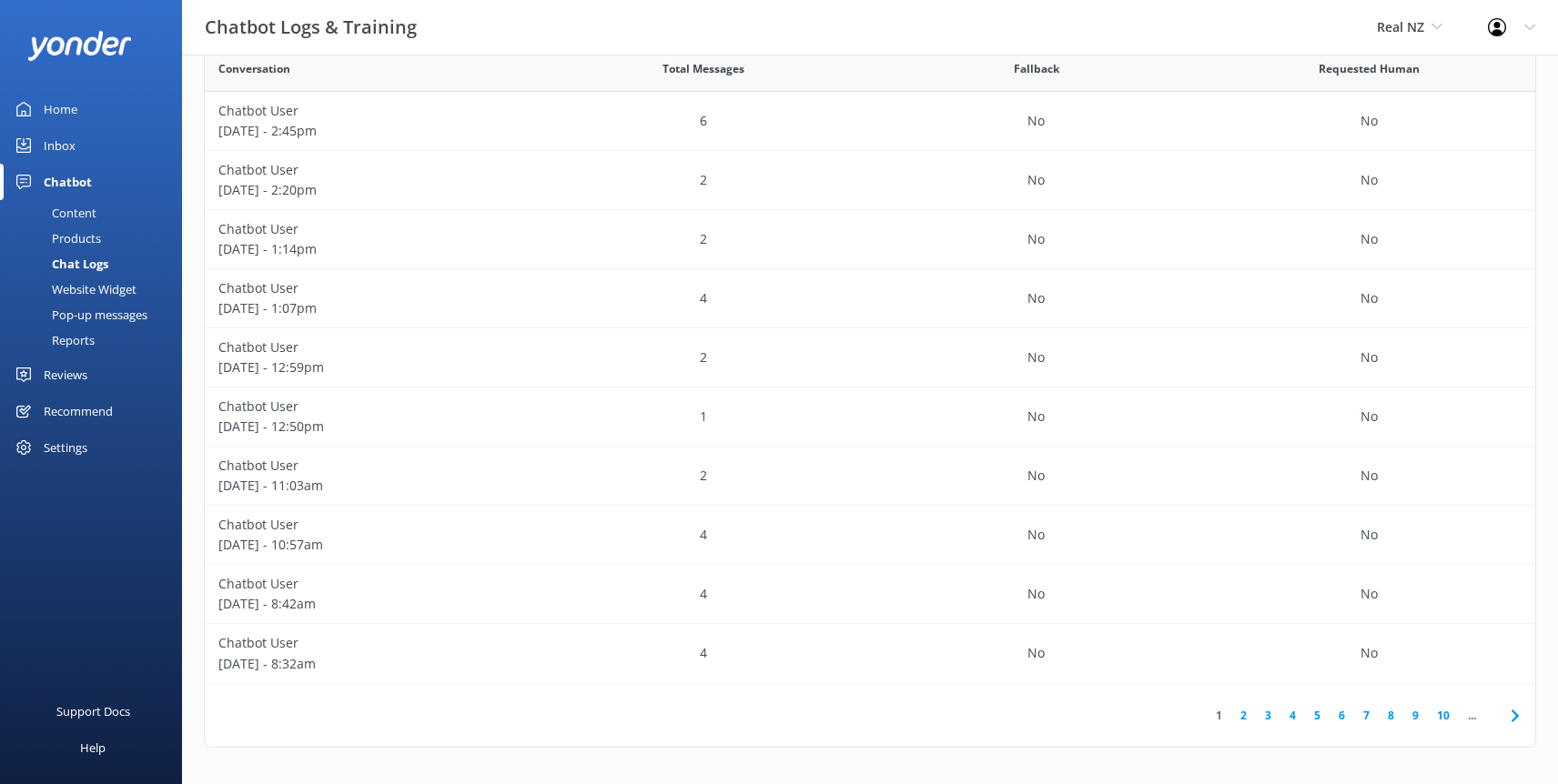
click at [1297, 715] on link "4" at bounding box center [1293, 715] width 25 height 17
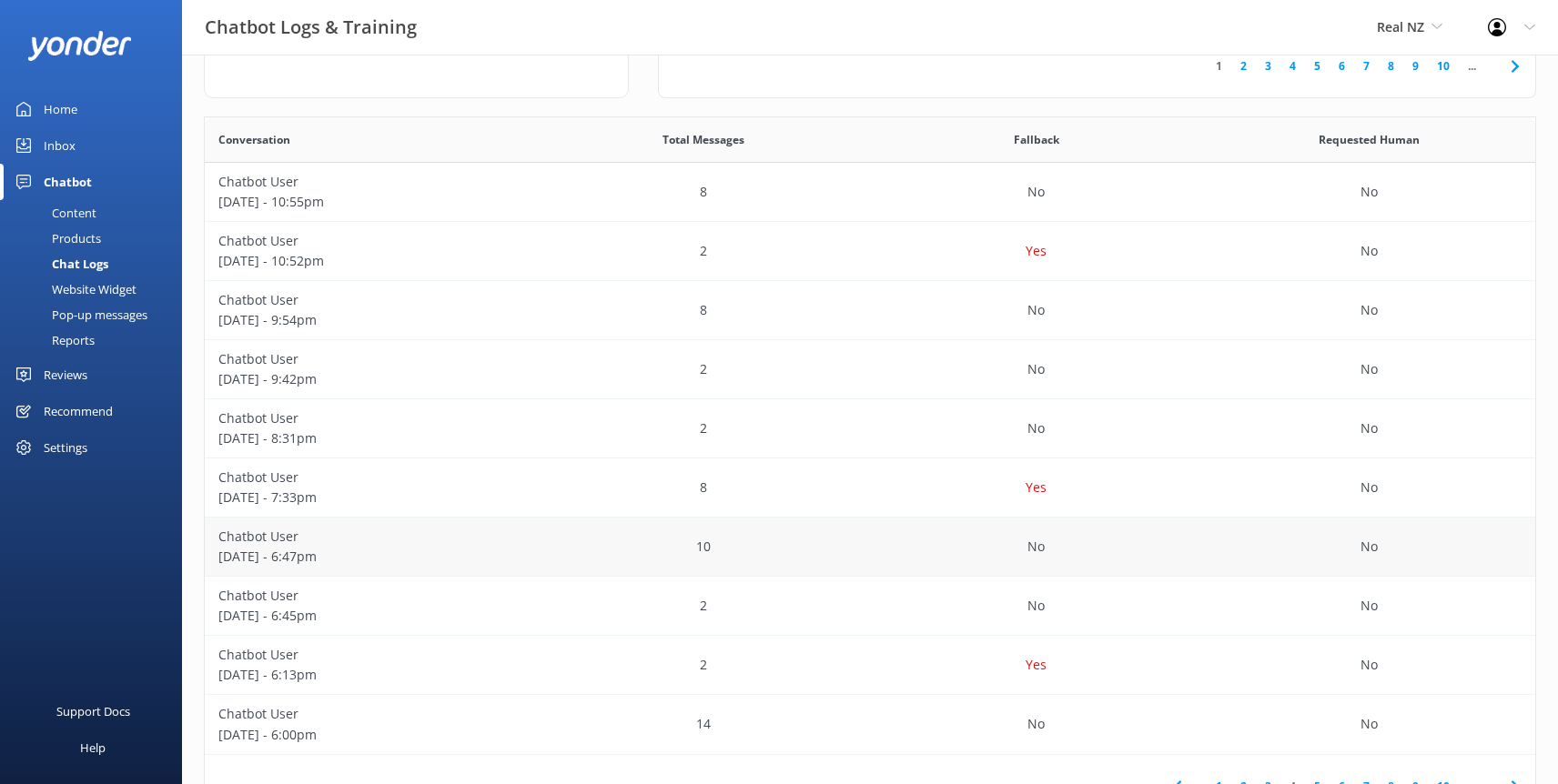
scroll to position [275, 0]
click at [299, 320] on p "[DATE] - 9:54pm" at bounding box center [371, 322] width 306 height 20
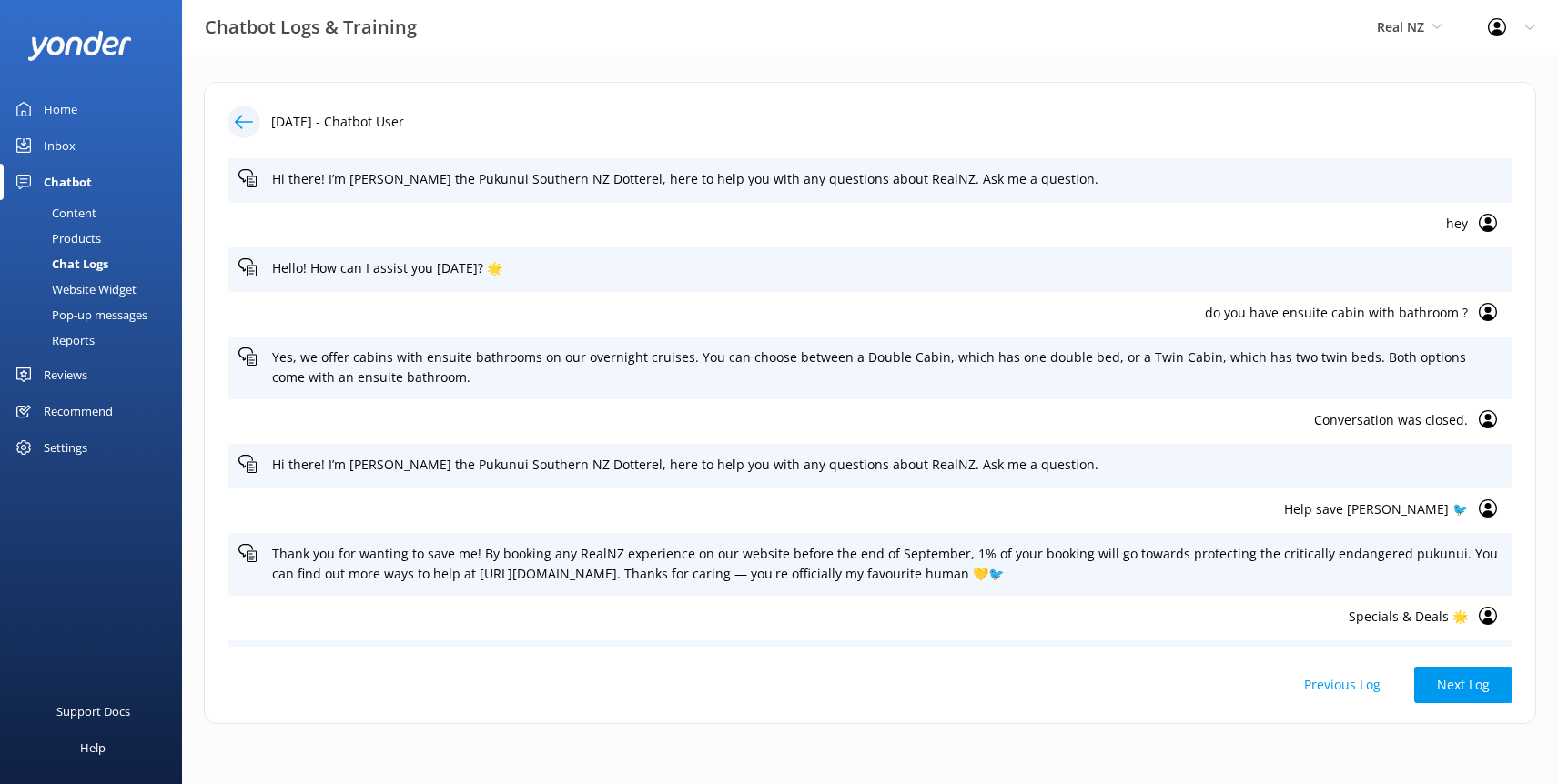
scroll to position [38, 0]
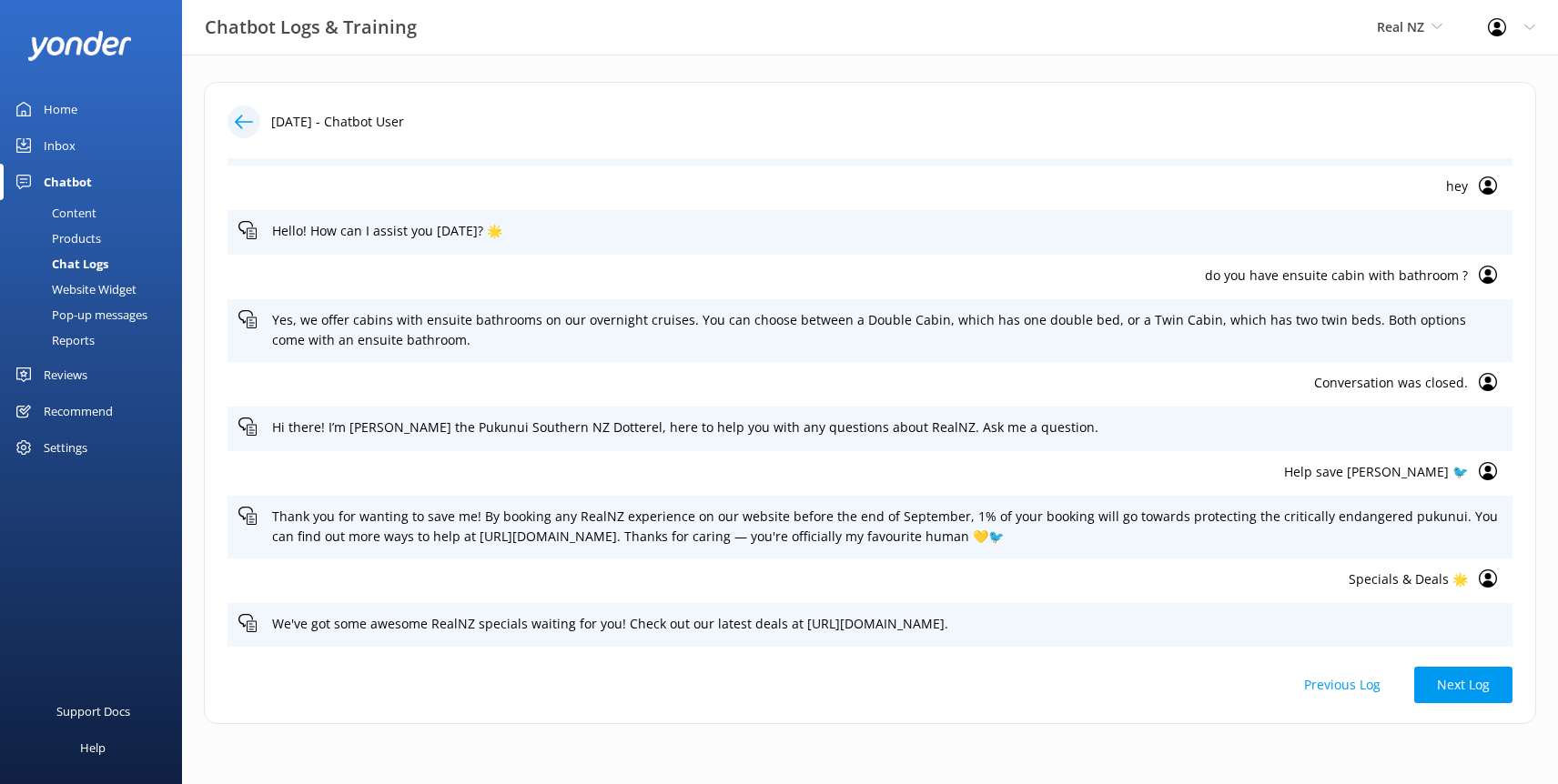
click at [248, 133] on div at bounding box center [244, 122] width 33 height 33
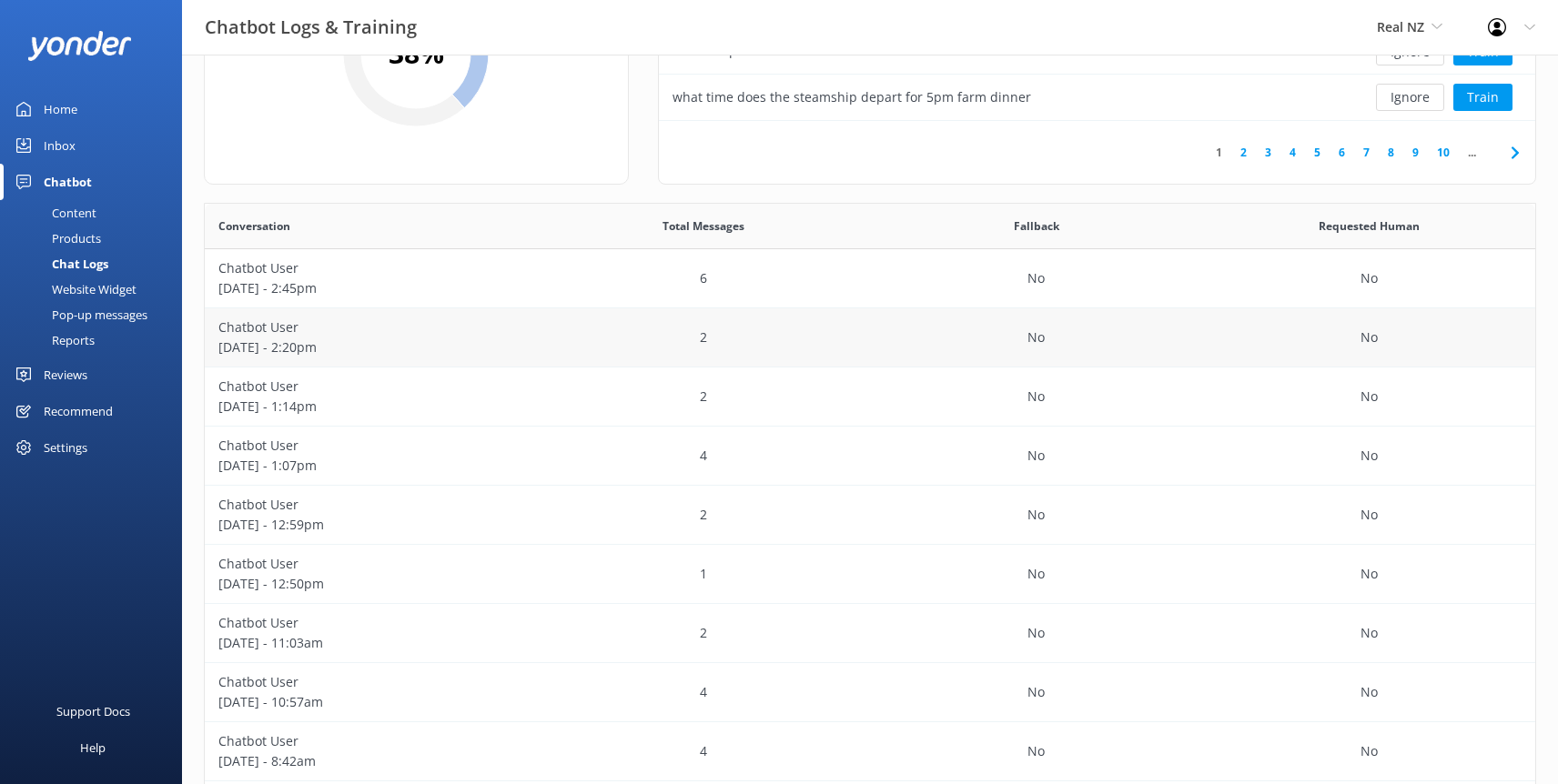
scroll to position [347, 0]
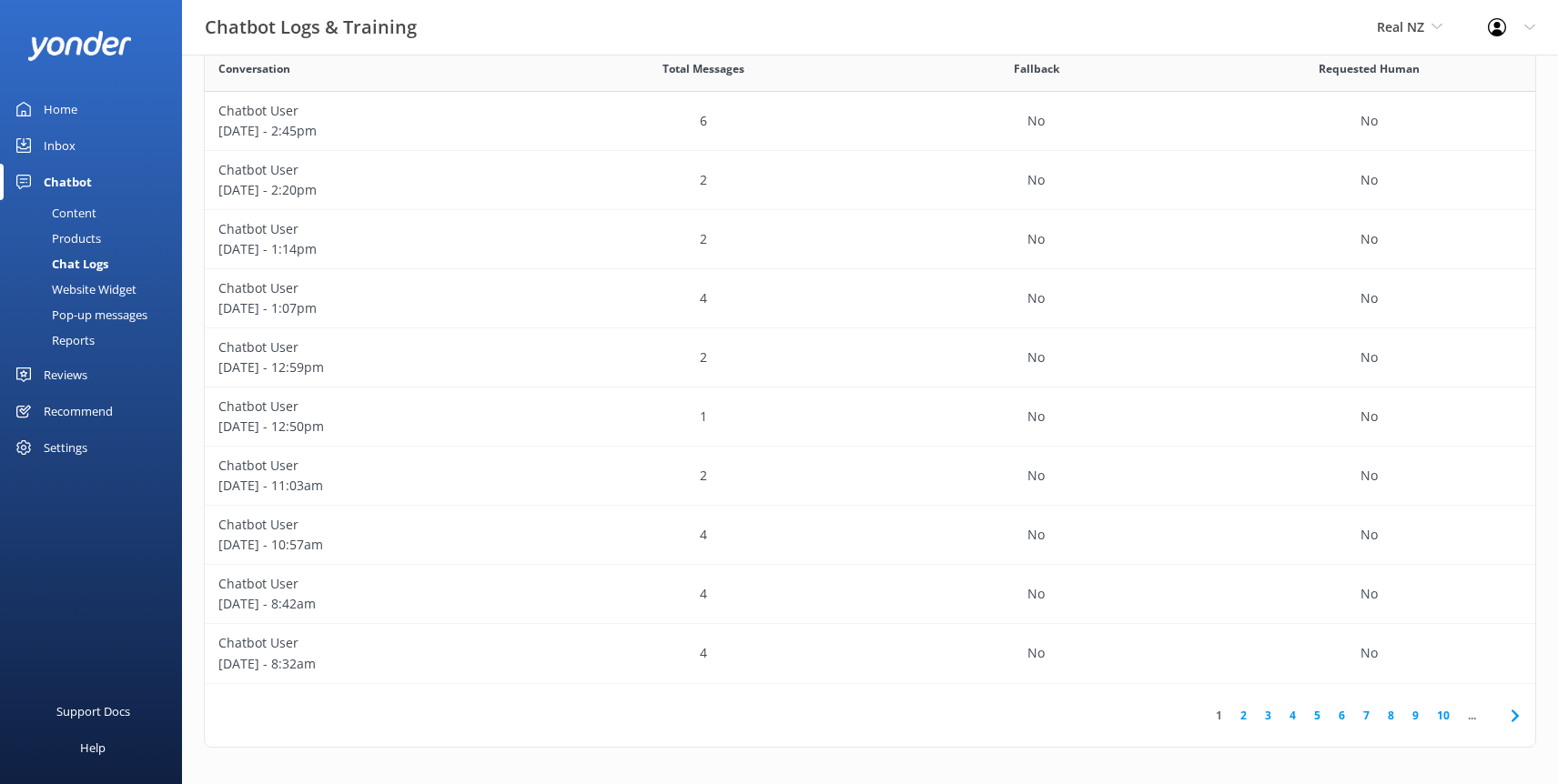
click at [1269, 720] on link "3" at bounding box center [1268, 715] width 25 height 17
click at [261, 546] on p "[DATE] - 12:07am" at bounding box center [371, 544] width 306 height 20
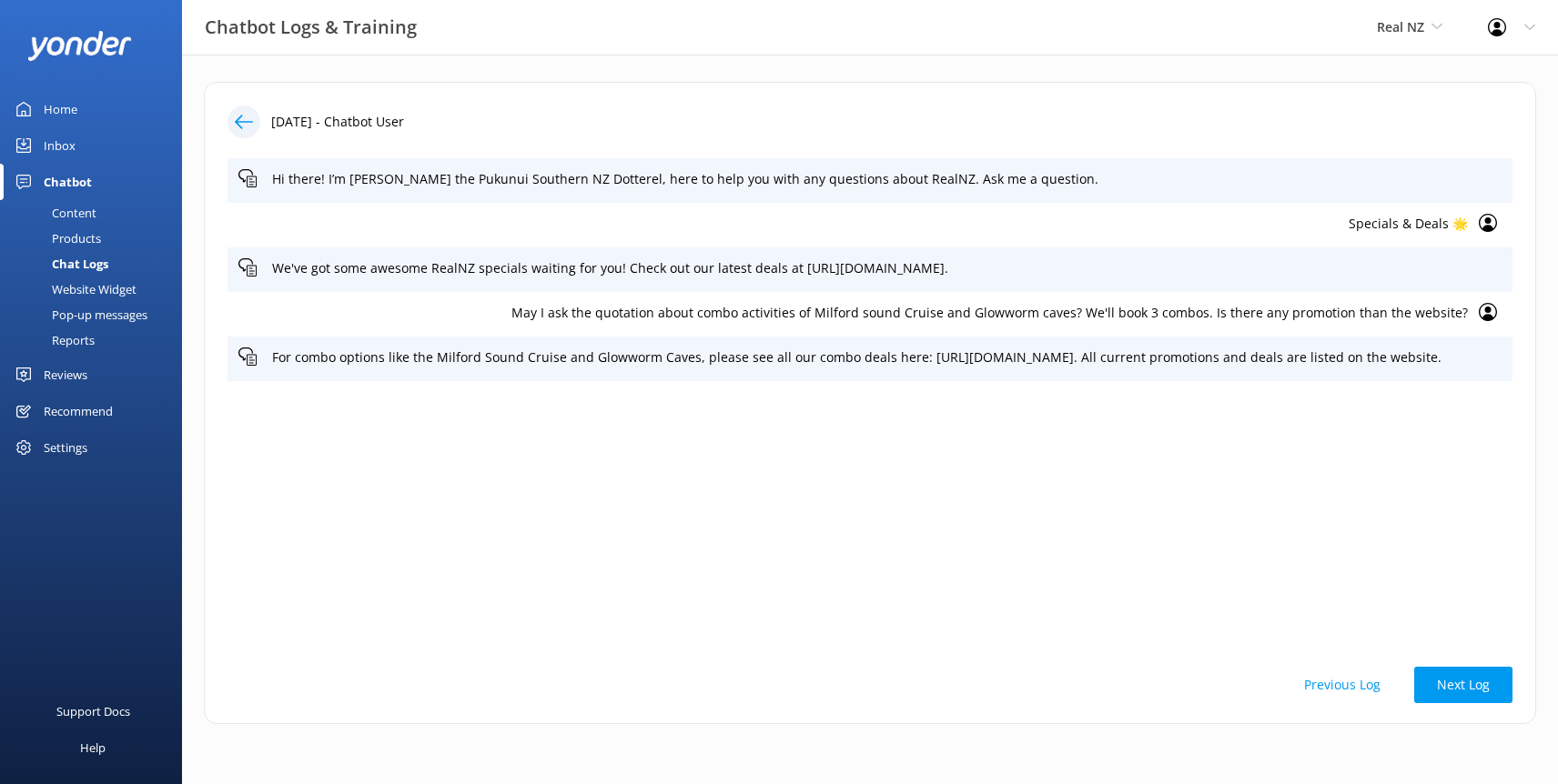
click at [60, 383] on div "Reviews" at bounding box center [65, 374] width 44 height 37
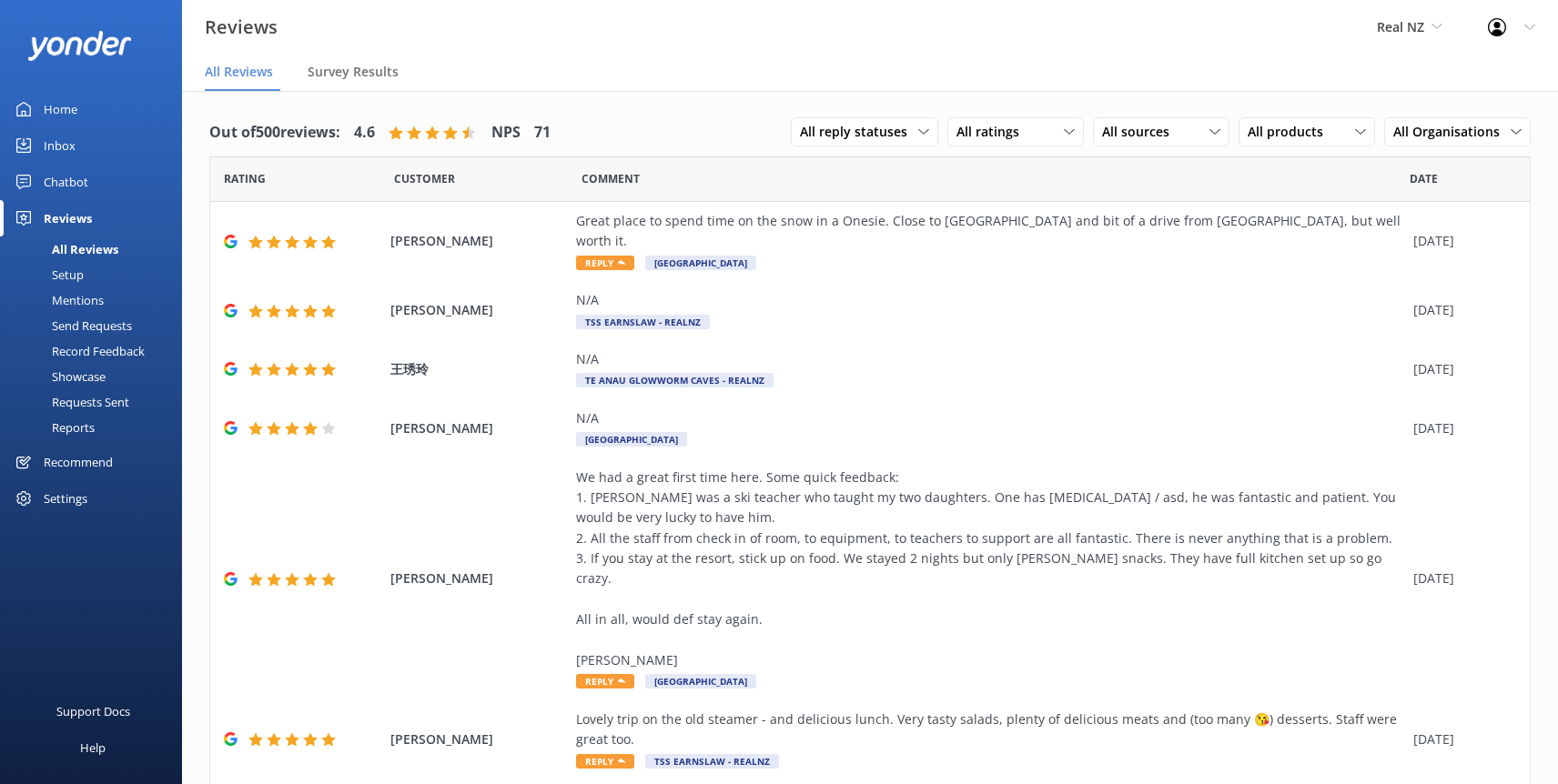
click at [83, 380] on div "Showcase" at bounding box center [58, 377] width 95 height 26
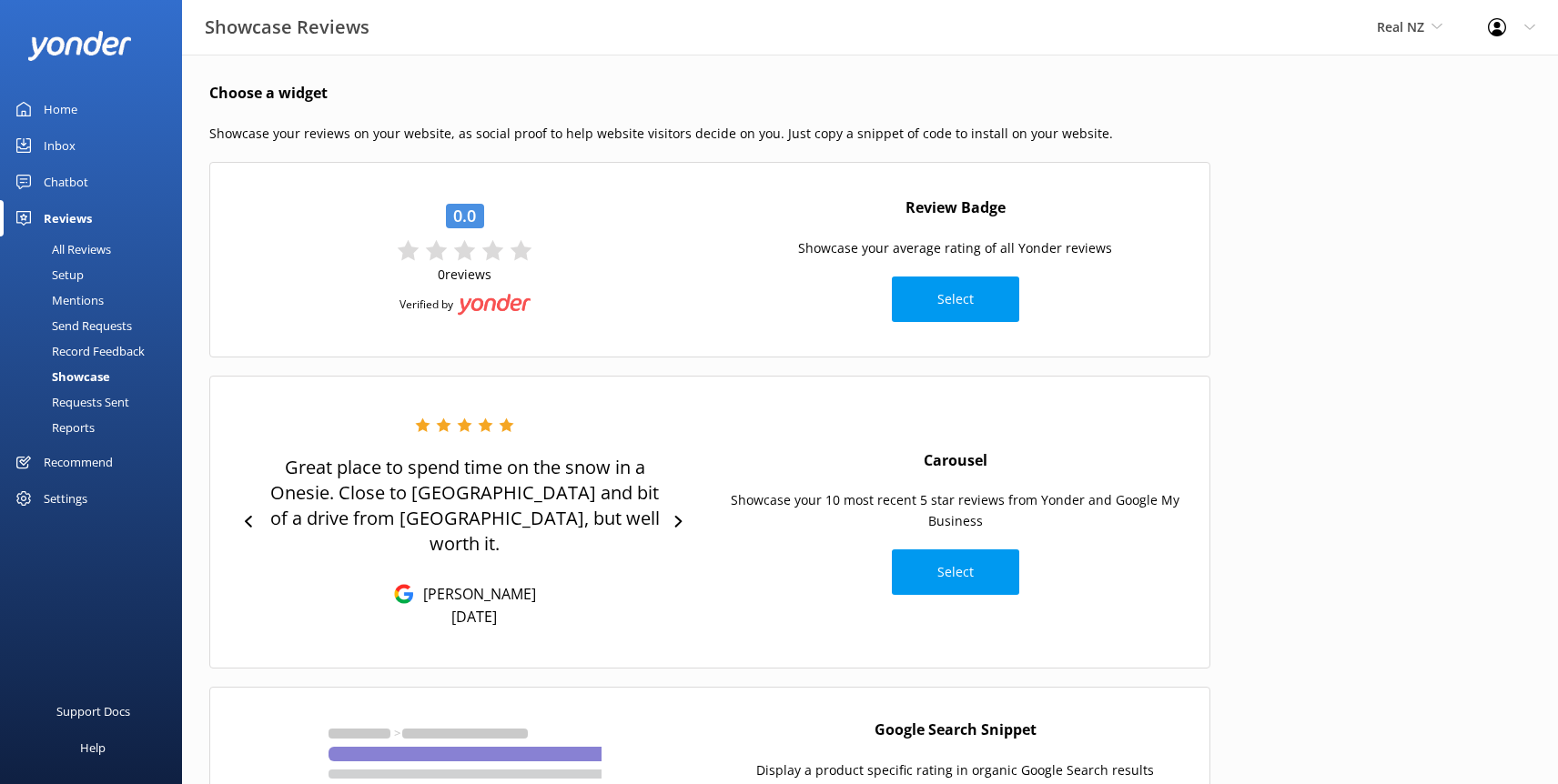
click at [74, 429] on div "Reports" at bounding box center [52, 428] width 84 height 26
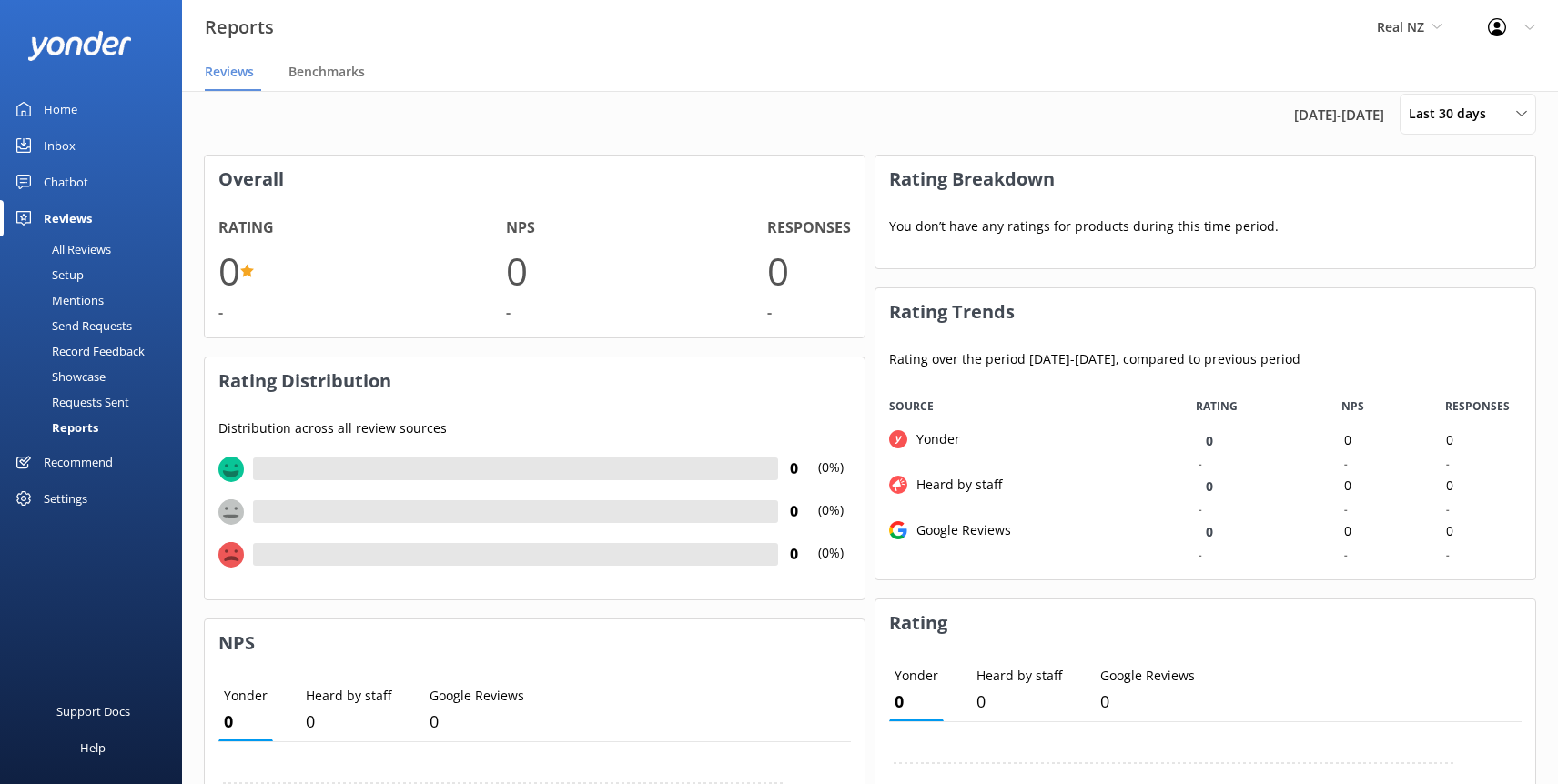
scroll to position [30, 0]
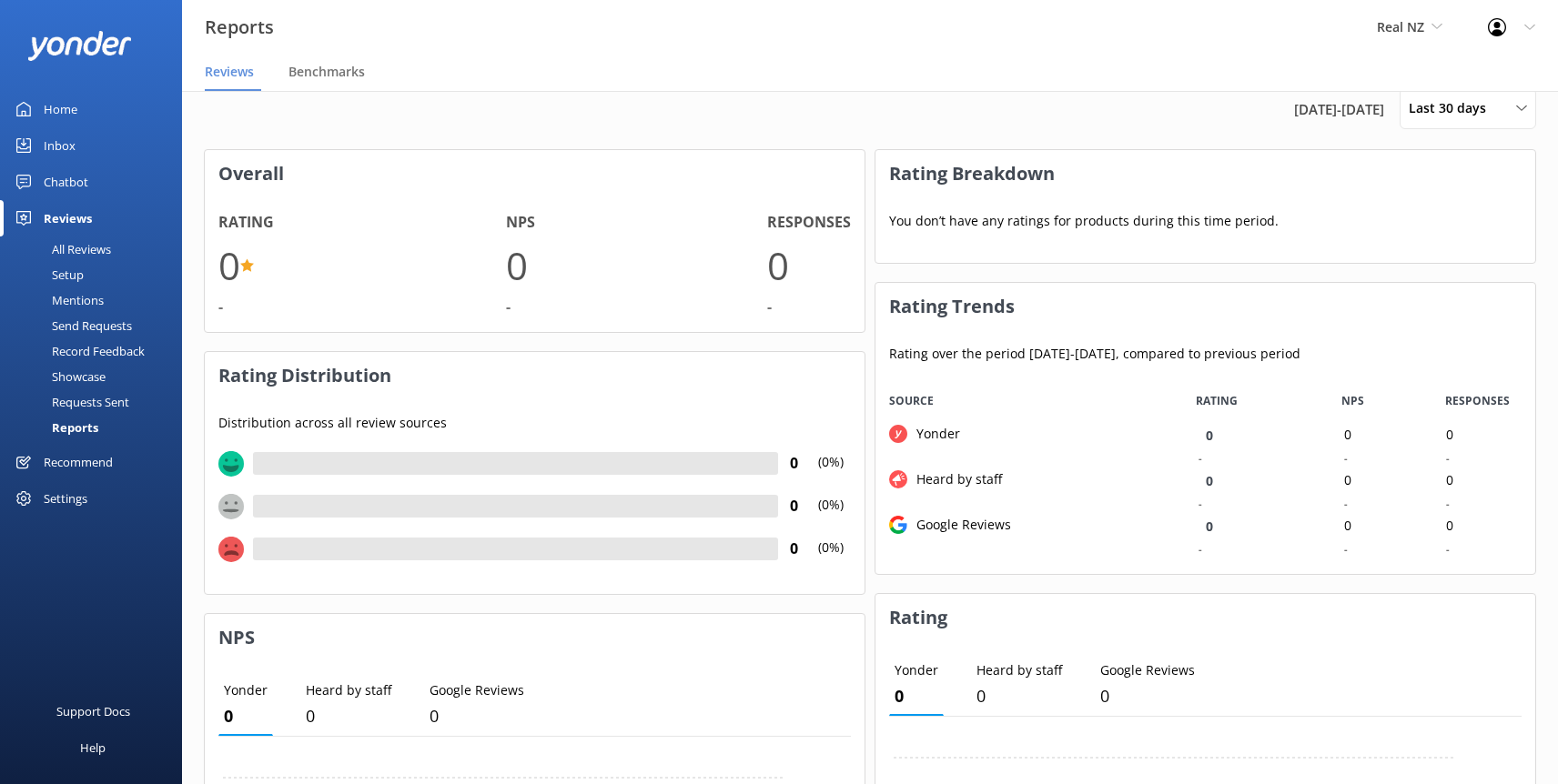
click at [79, 250] on div "All Reviews" at bounding box center [60, 249] width 100 height 26
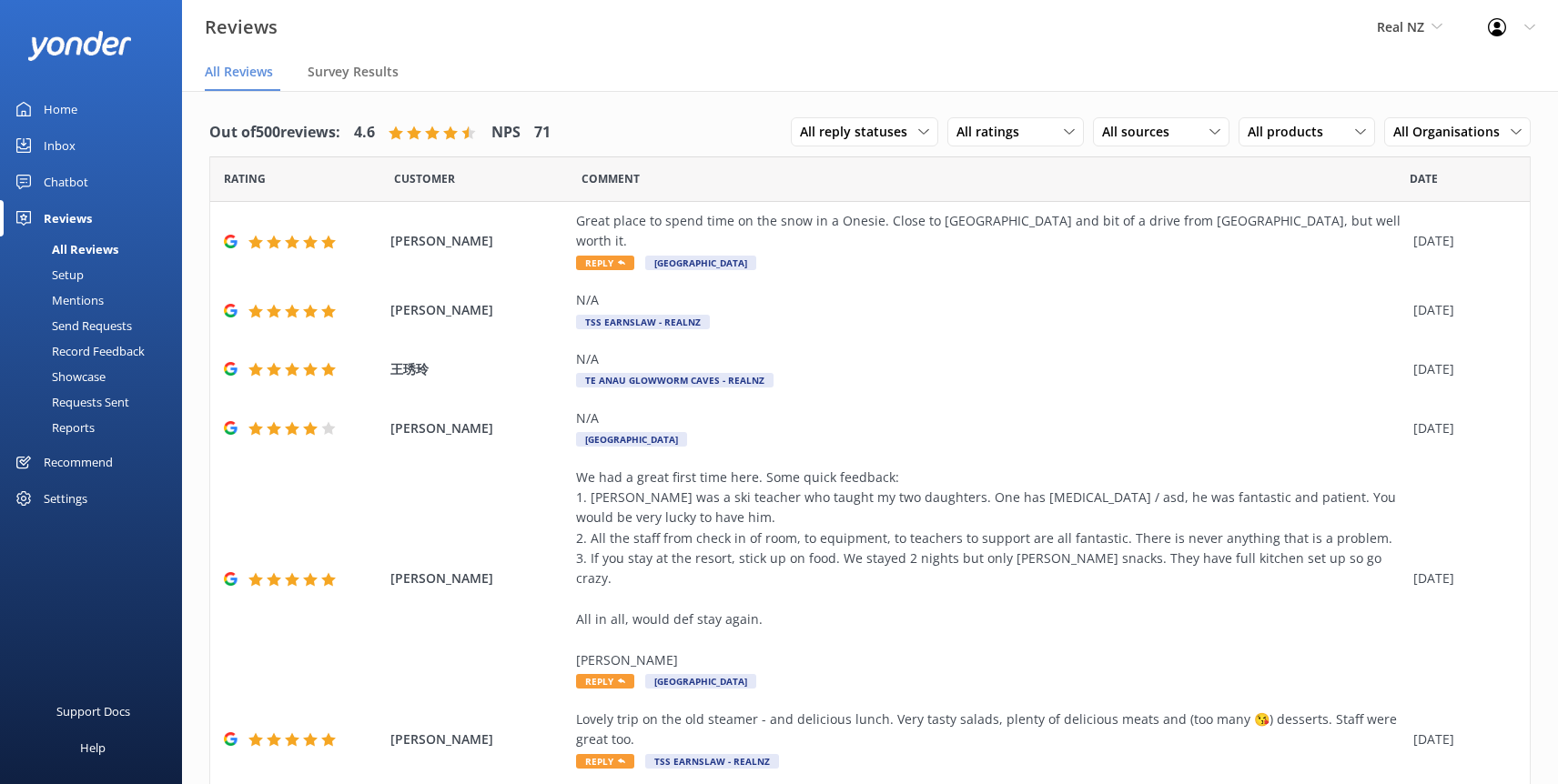
click at [69, 182] on div "Chatbot" at bounding box center [65, 181] width 45 height 37
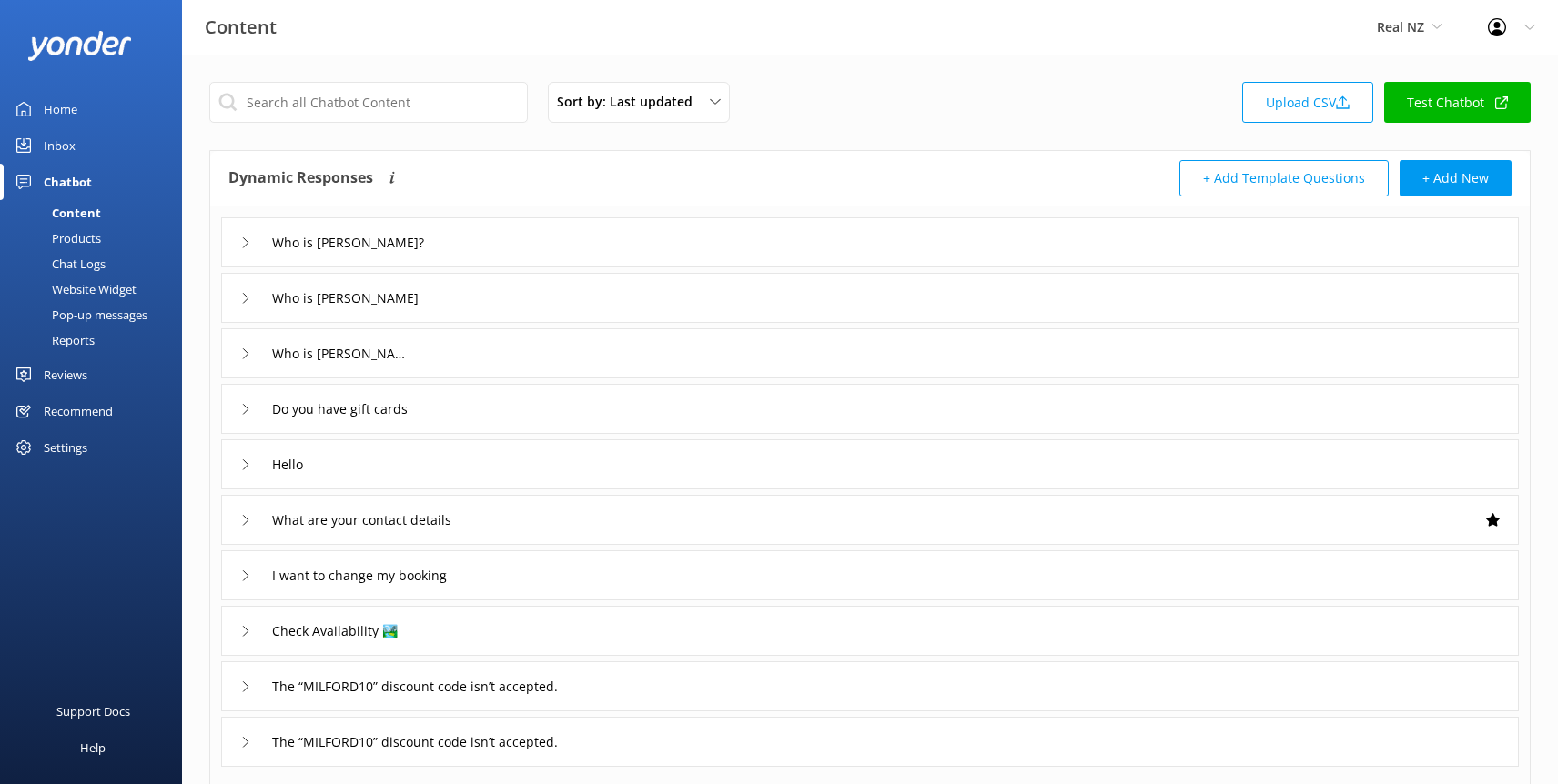
click at [91, 240] on div "Products" at bounding box center [55, 239] width 90 height 26
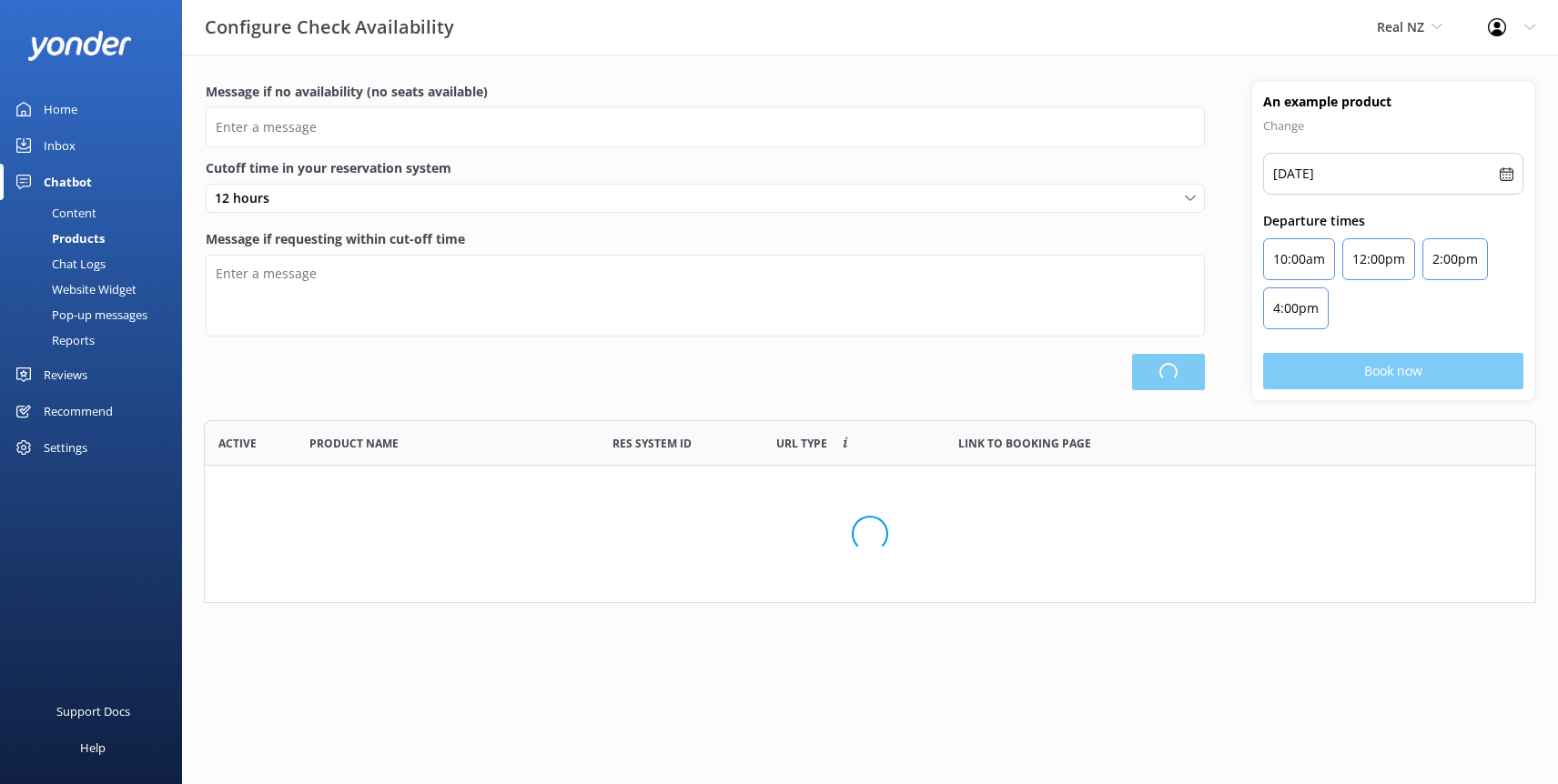
scroll to position [183, 1332]
type input "There are no seats available, please check an alternative day"
type textarea "Our online booking system closes {hours} prior to departure. Please contact us …"
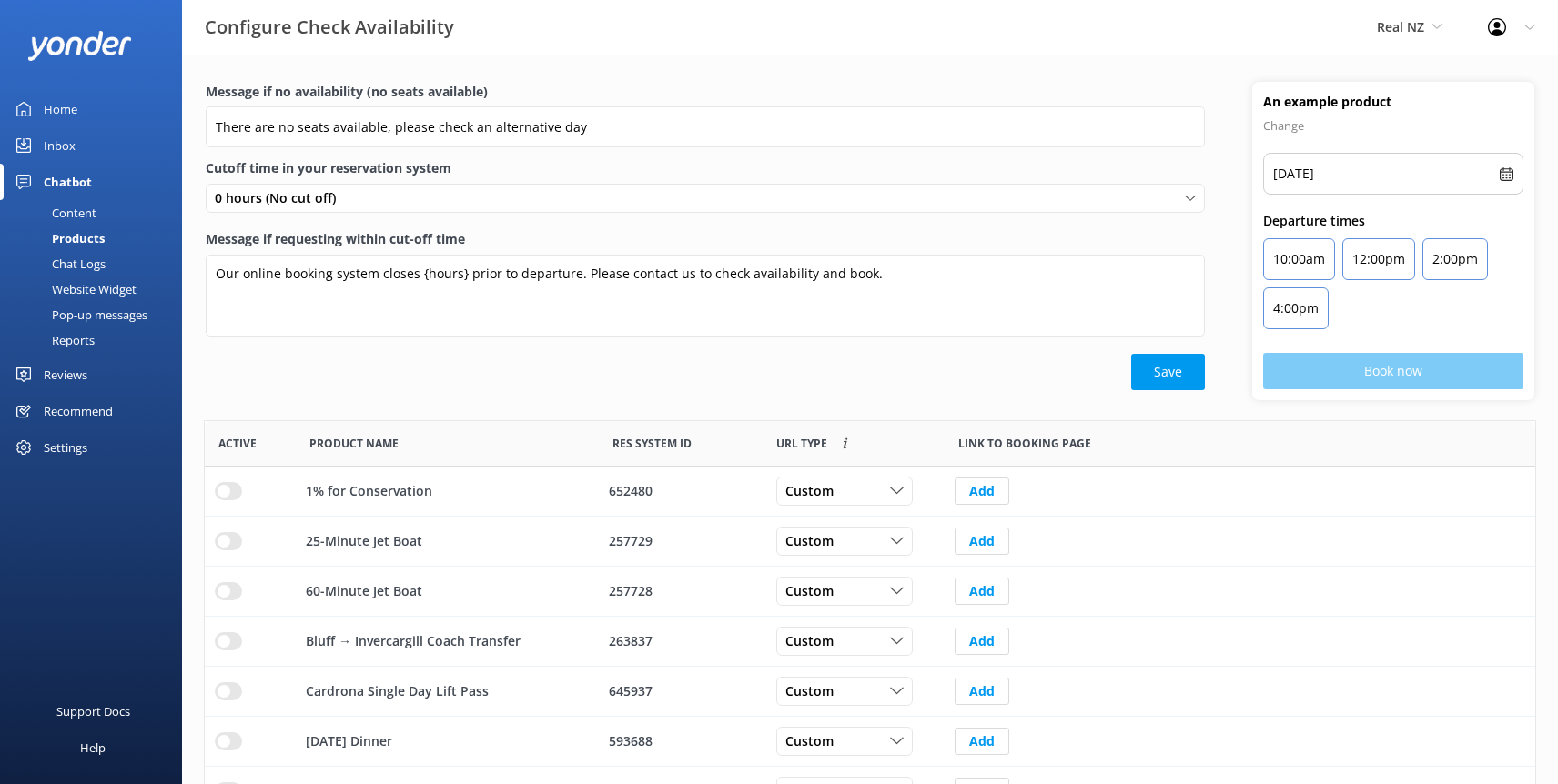
scroll to position [546, 1331]
click at [90, 261] on div "Chat Logs" at bounding box center [58, 264] width 95 height 26
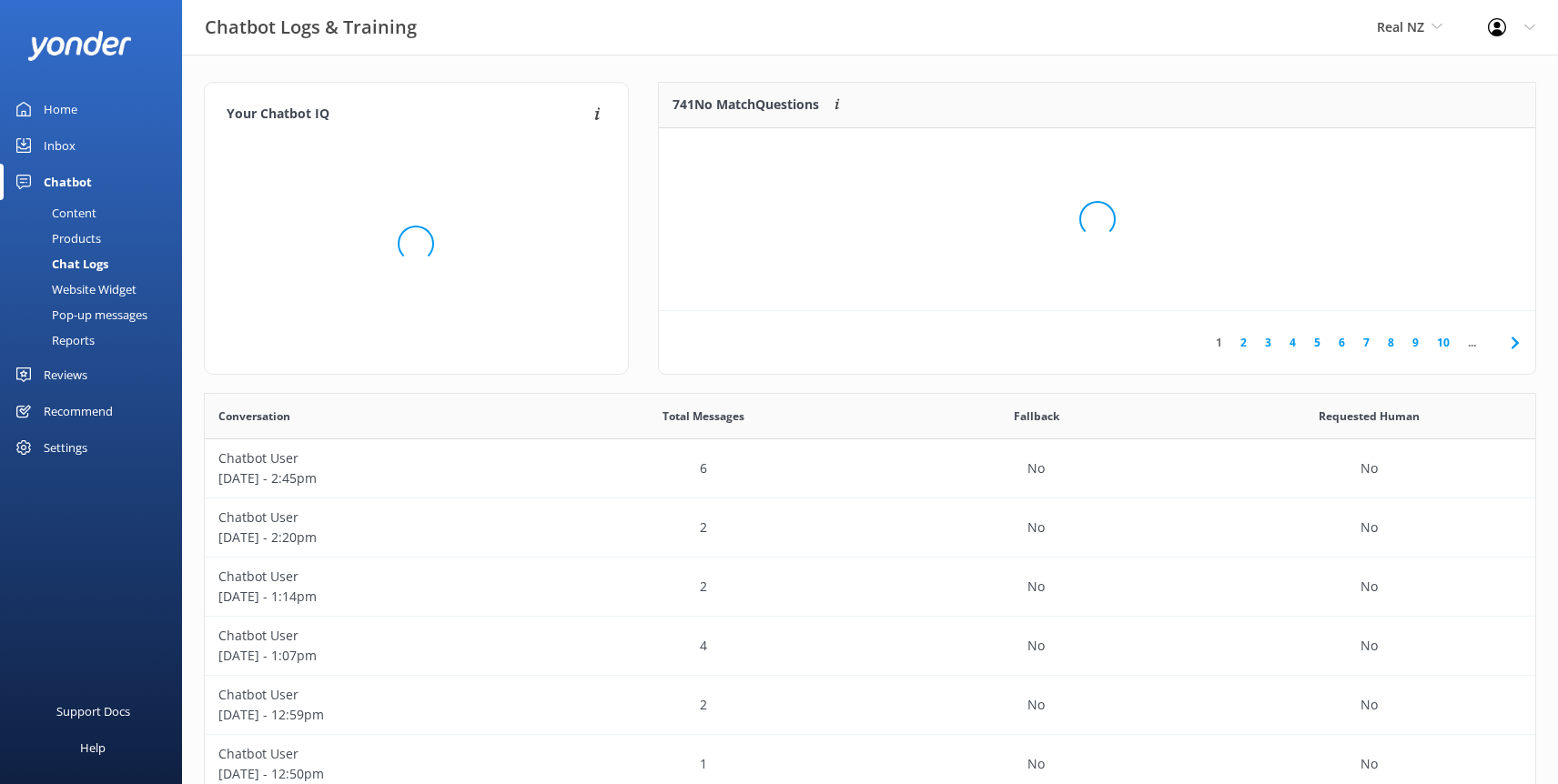
scroll to position [637, 1331]
